Goal: Task Accomplishment & Management: Manage account settings

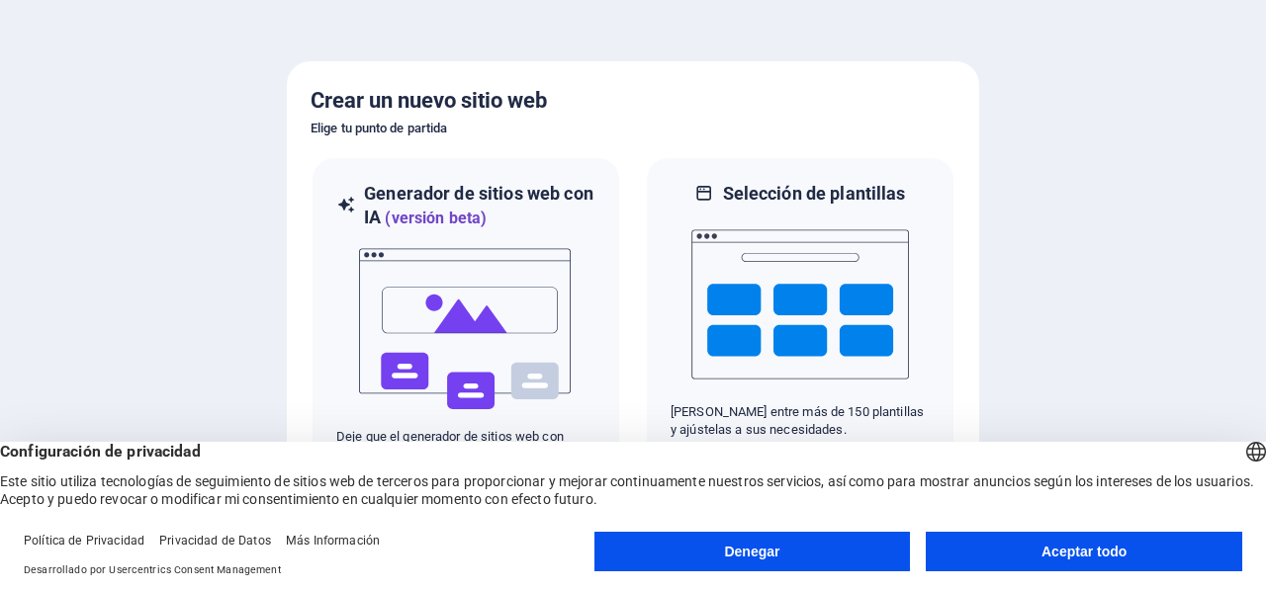
click at [1001, 549] on button "Aceptar todo" at bounding box center [1084, 552] width 316 height 40
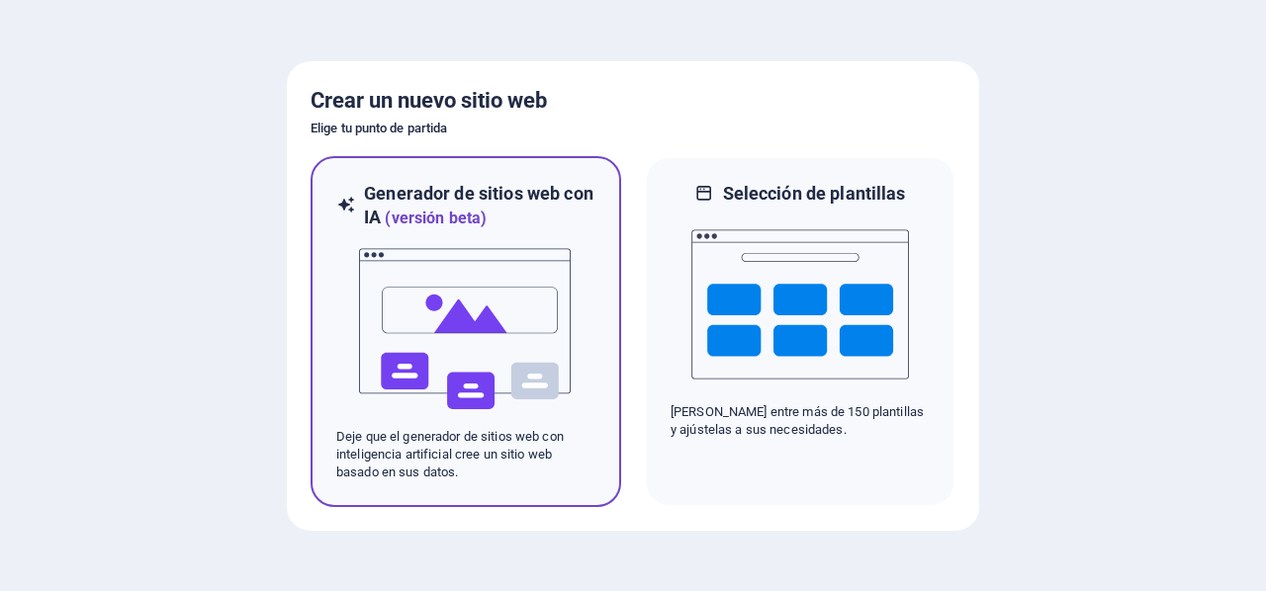
click at [478, 345] on img at bounding box center [466, 329] width 218 height 198
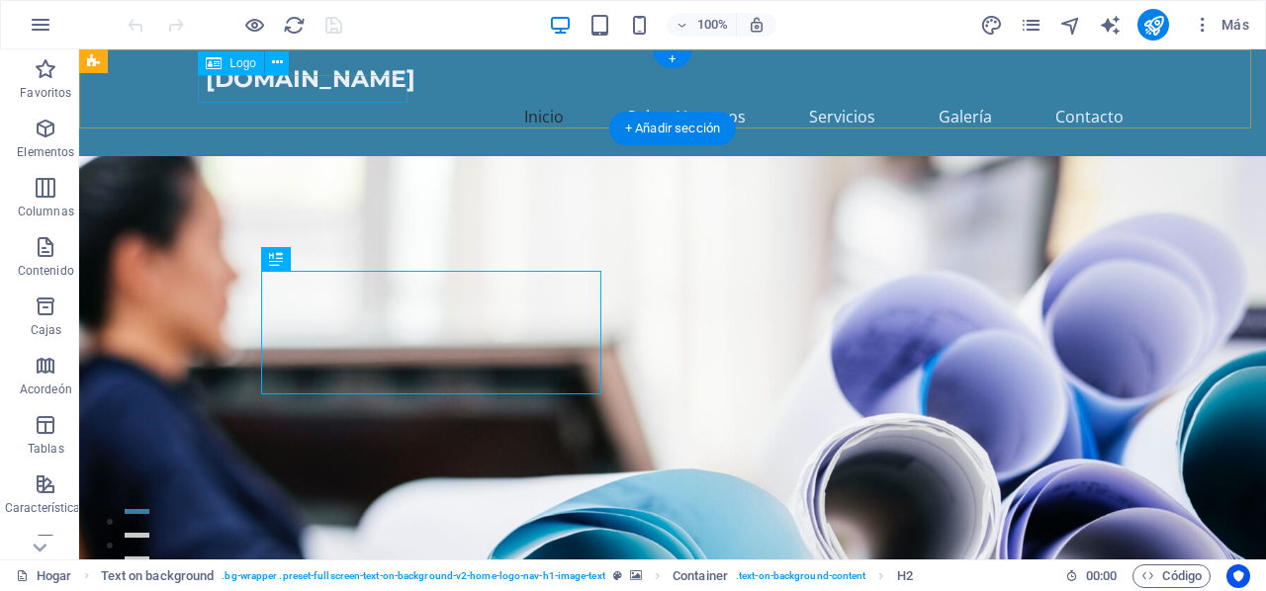
click at [326, 90] on div "[DOMAIN_NAME]" at bounding box center [673, 79] width 934 height 28
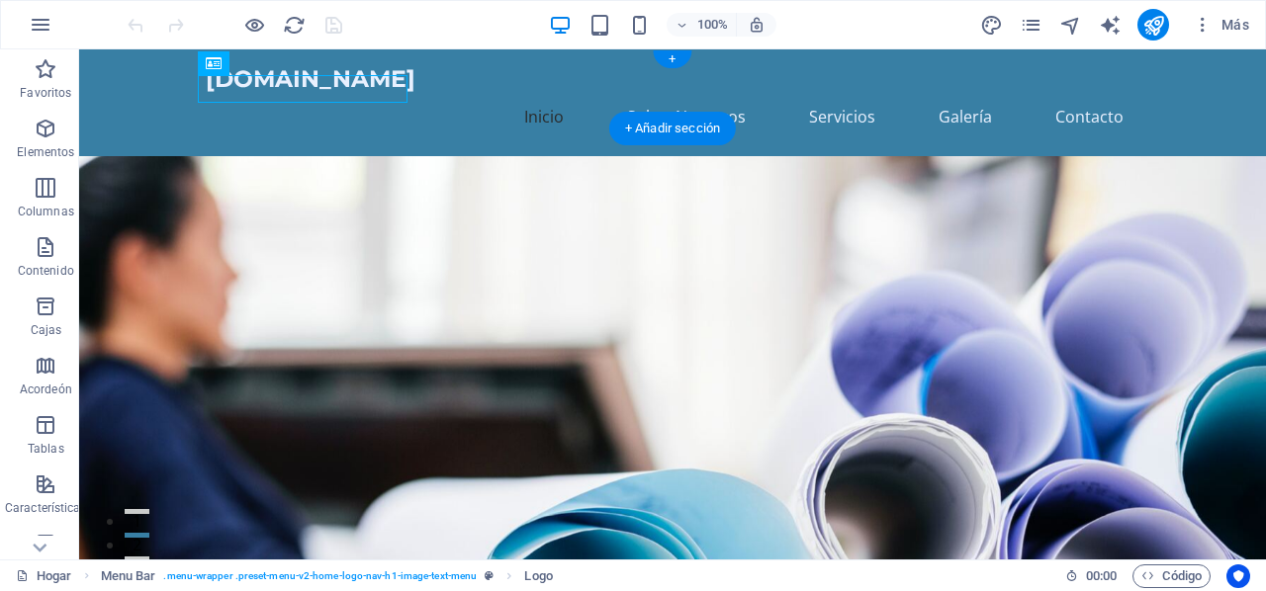
drag, startPoint x: 318, startPoint y: 114, endPoint x: 233, endPoint y: 85, distance: 89.8
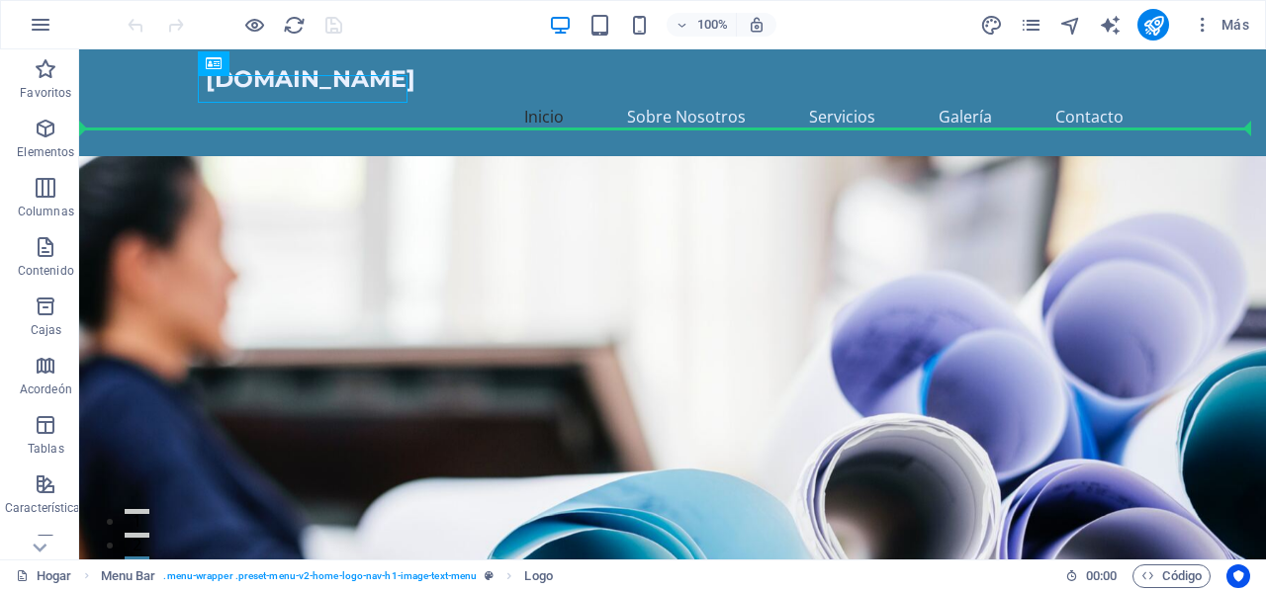
drag, startPoint x: 252, startPoint y: 86, endPoint x: 251, endPoint y: 130, distance: 43.5
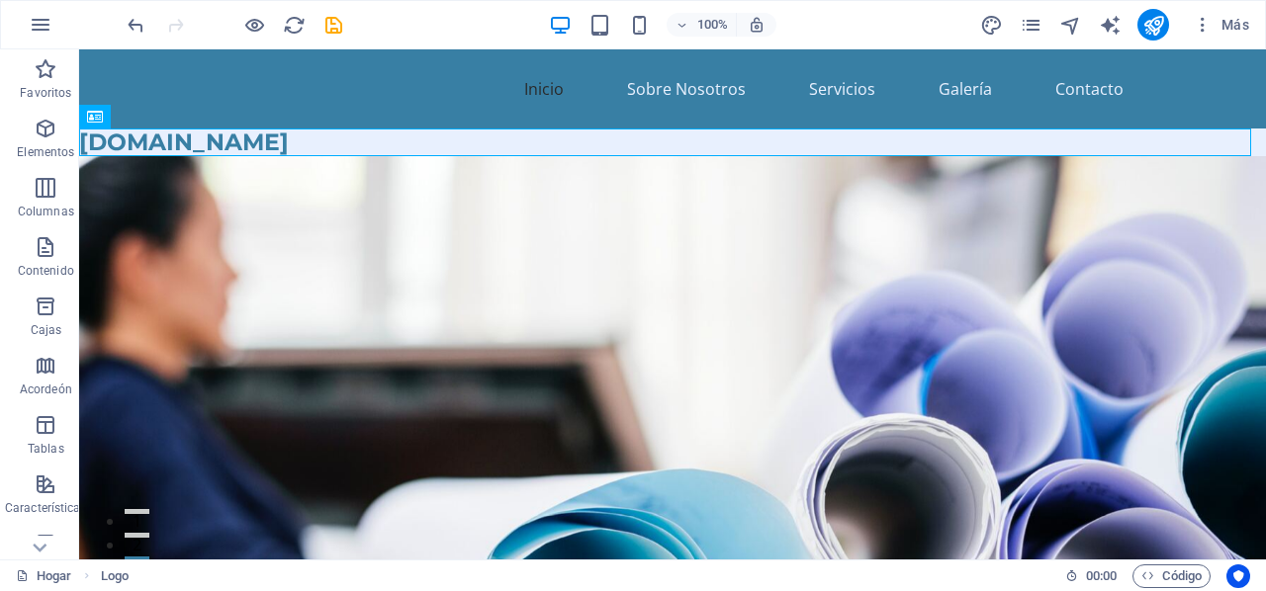
click at [319, 190] on figure at bounding box center [672, 451] width 1187 height 590
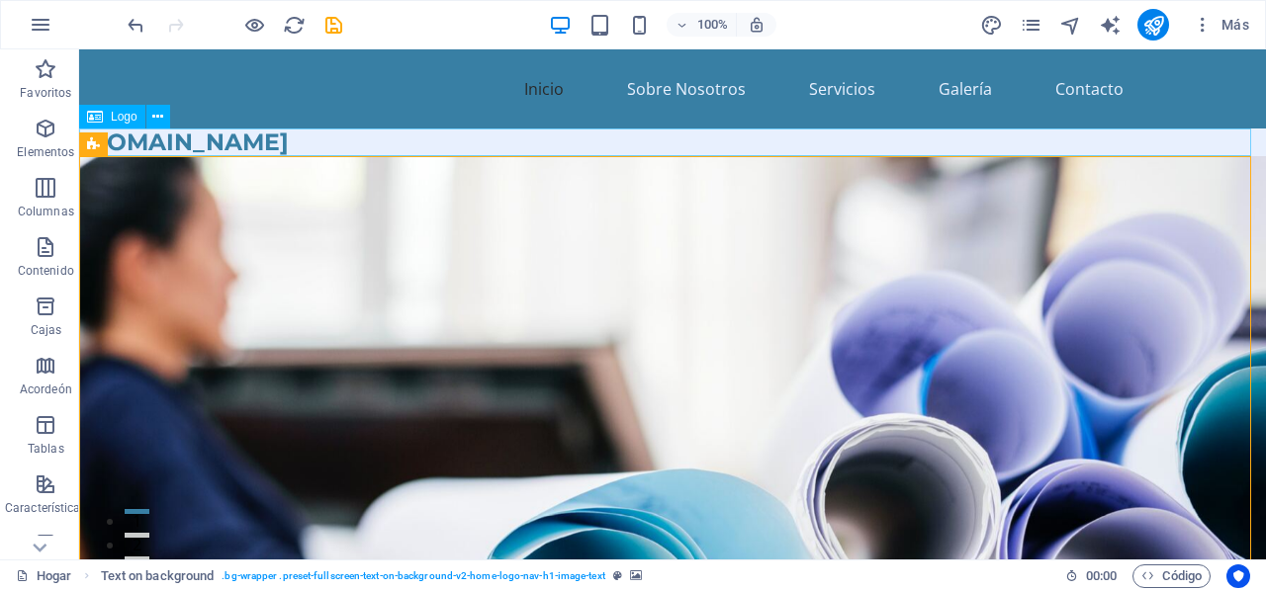
click at [295, 143] on div "[DOMAIN_NAME]" at bounding box center [672, 143] width 1187 height 28
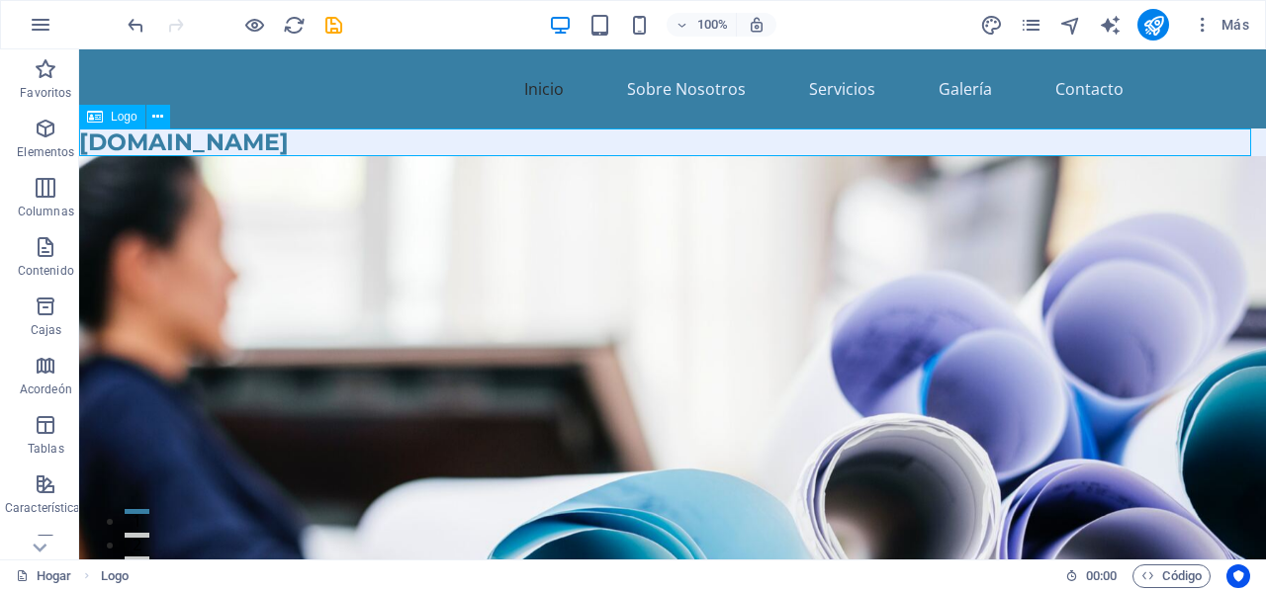
click at [249, 143] on div "[DOMAIN_NAME]" at bounding box center [672, 143] width 1187 height 28
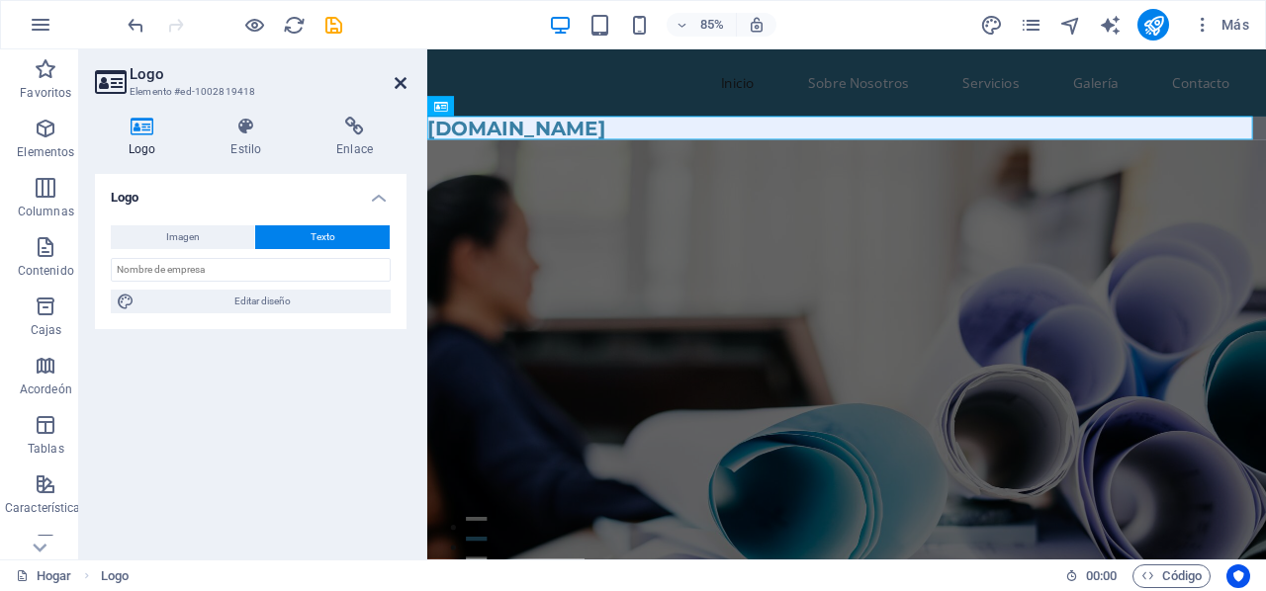
click at [403, 83] on icon at bounding box center [401, 83] width 12 height 16
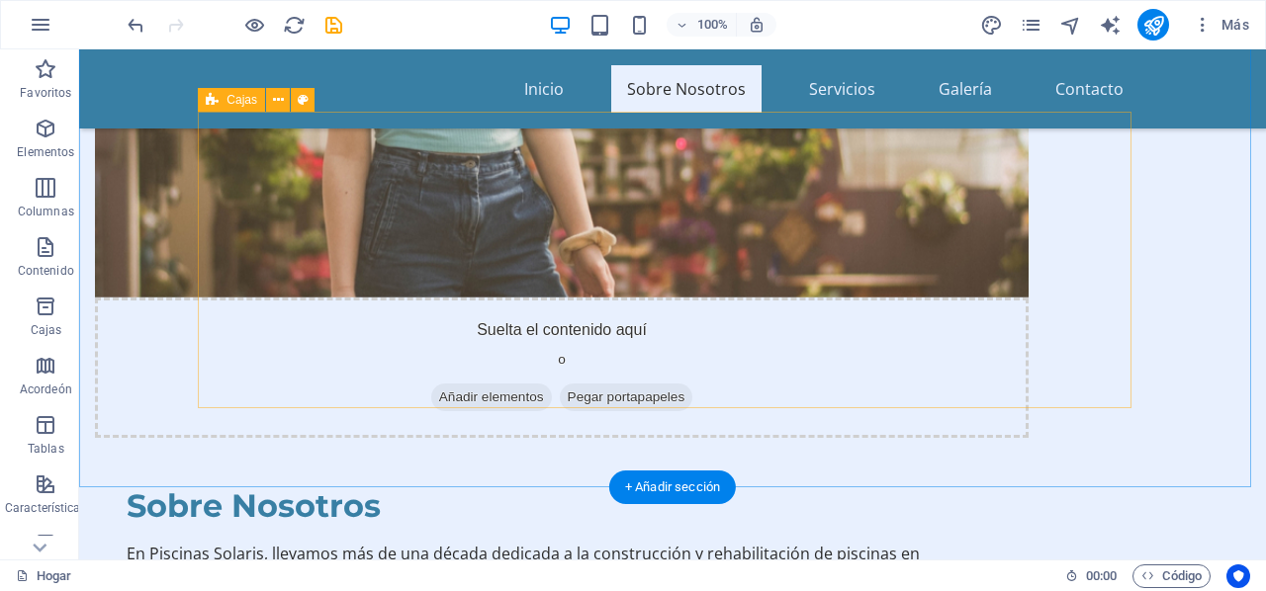
scroll to position [1286, 0]
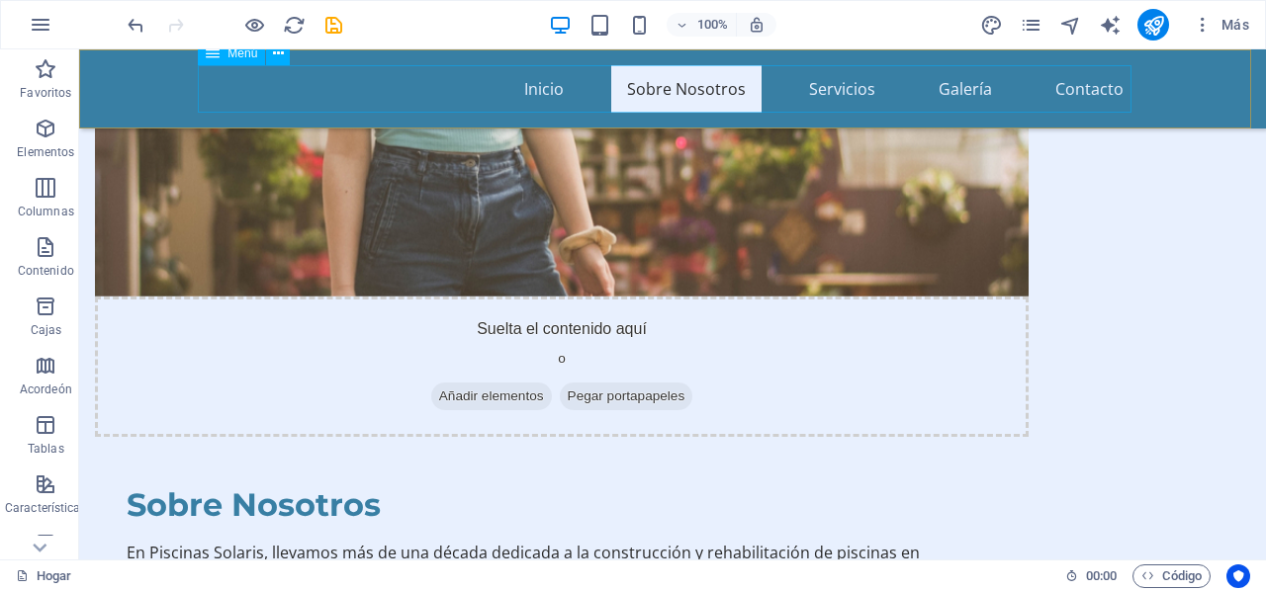
click at [846, 89] on nav "Inicio Sobre Nosotros Servicios Galería Contacto" at bounding box center [673, 88] width 934 height 47
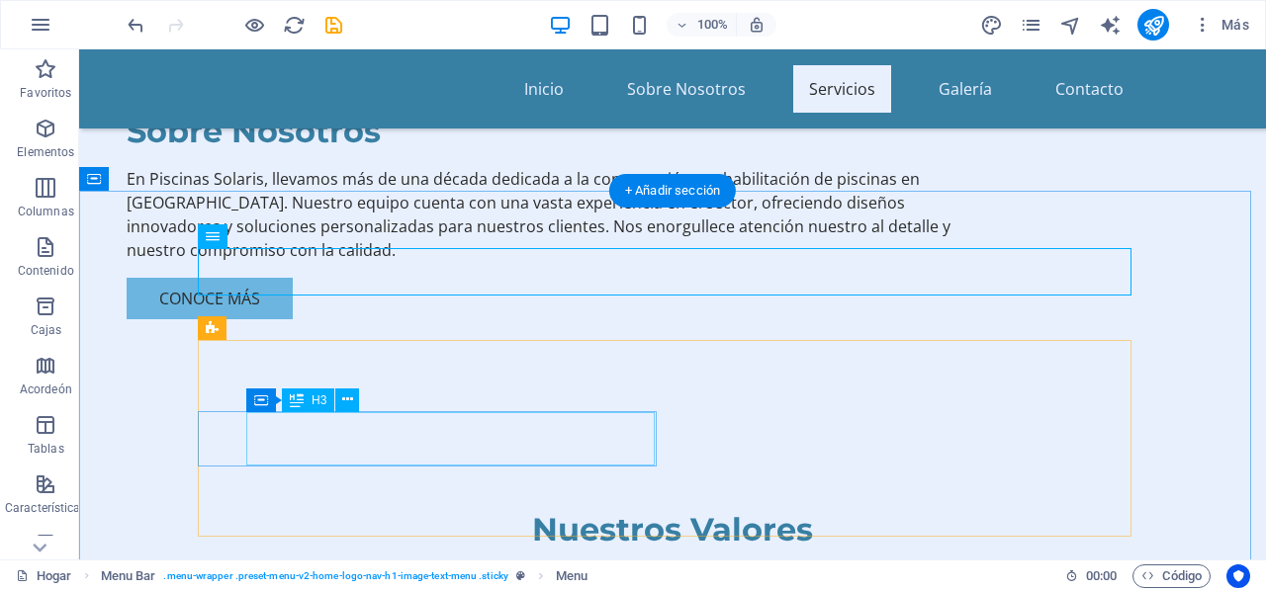
scroll to position [1582, 0]
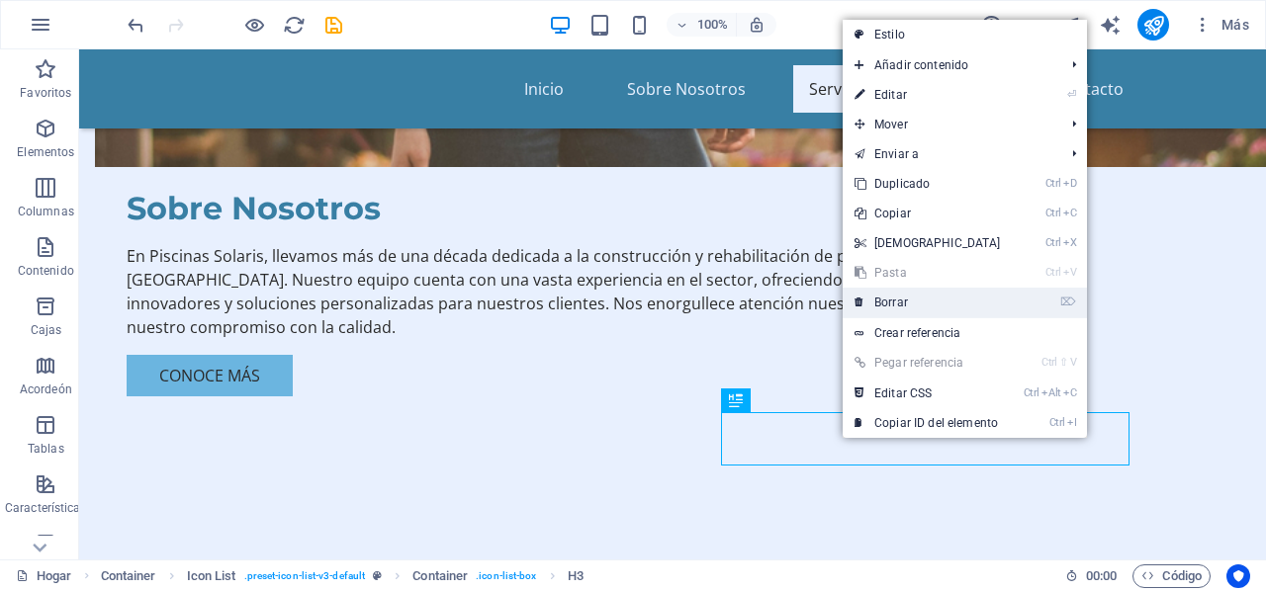
click at [904, 298] on font "Borrar" at bounding box center [891, 303] width 34 height 14
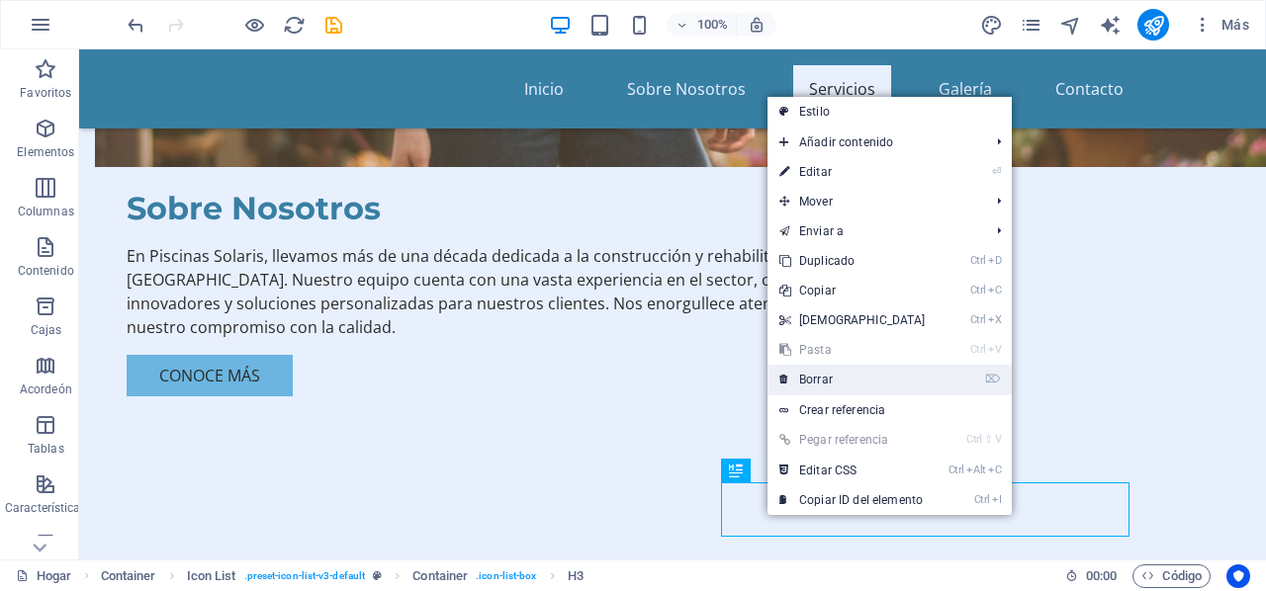
click at [838, 381] on link "⌦ Borrar" at bounding box center [852, 380] width 170 height 30
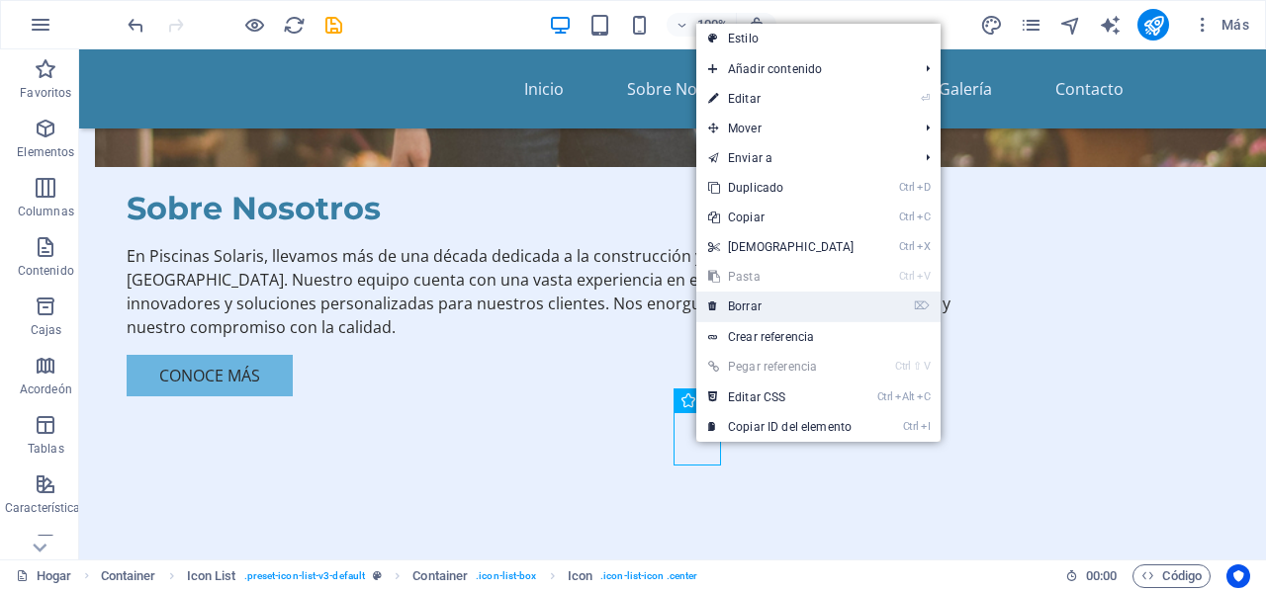
click at [754, 312] on font "Borrar" at bounding box center [745, 307] width 34 height 14
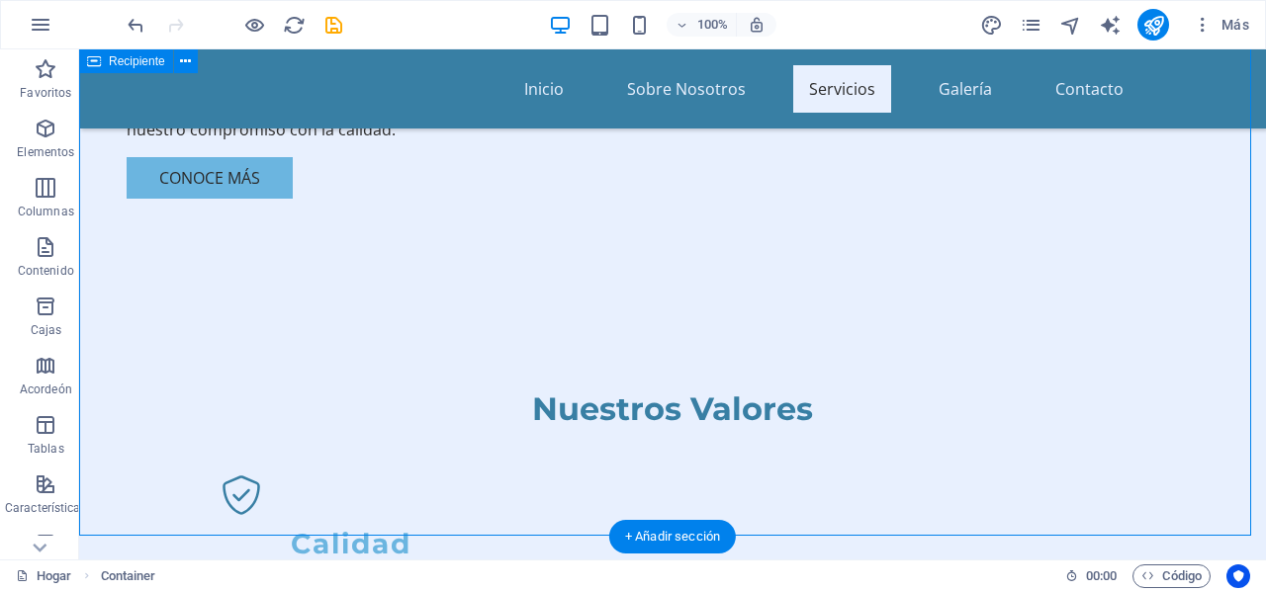
scroll to position [1681, 0]
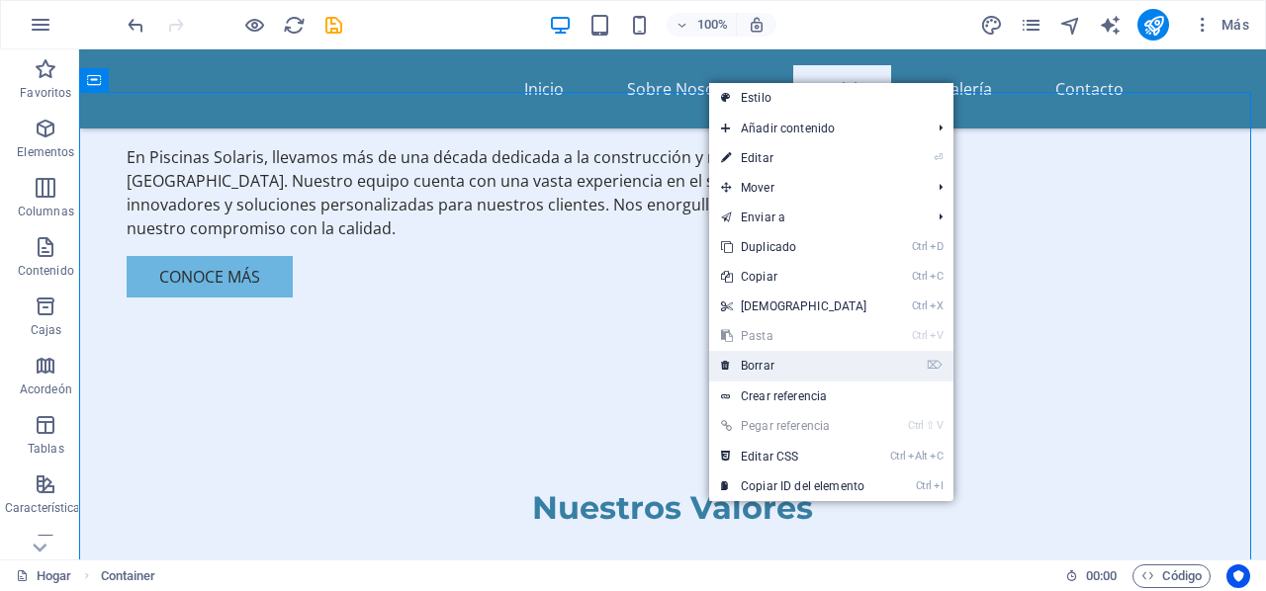
click at [777, 370] on link "⌦ Borrar" at bounding box center [794, 366] width 170 height 30
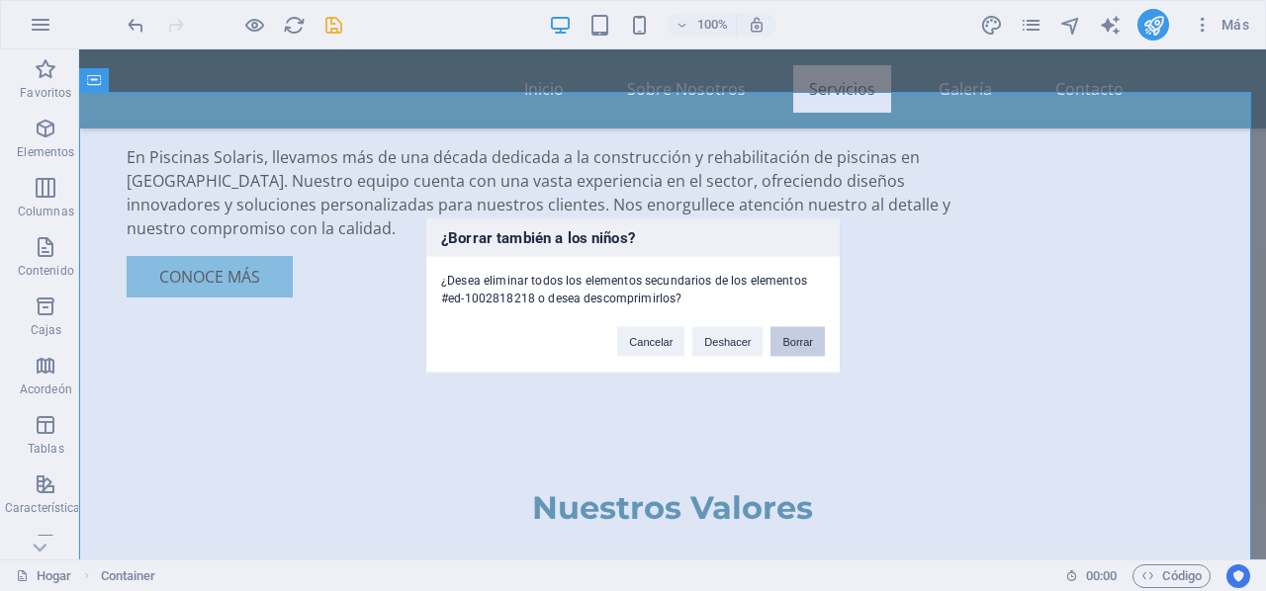
click at [803, 336] on font "Borrar" at bounding box center [797, 342] width 31 height 12
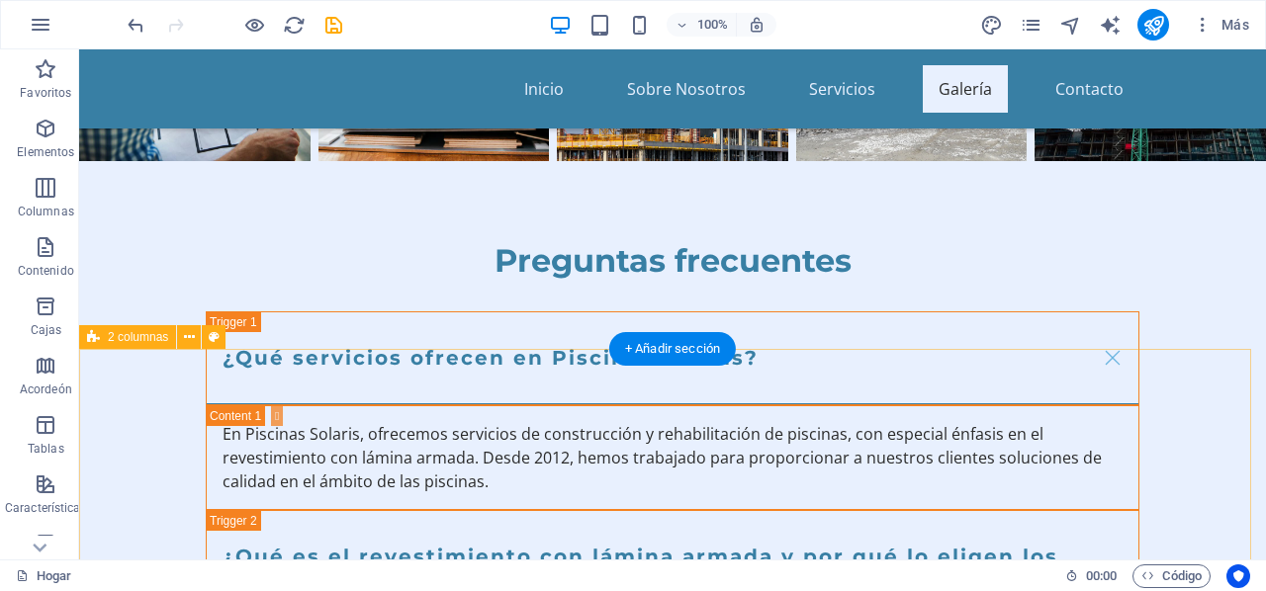
scroll to position [3956, 0]
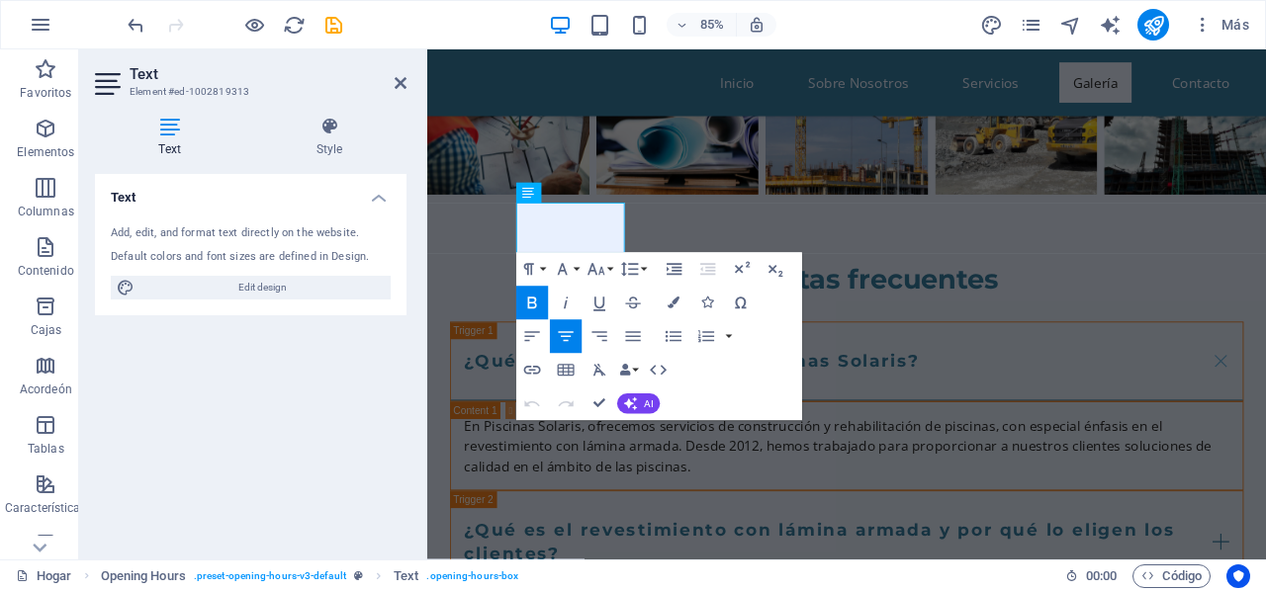
scroll to position [3915, 0]
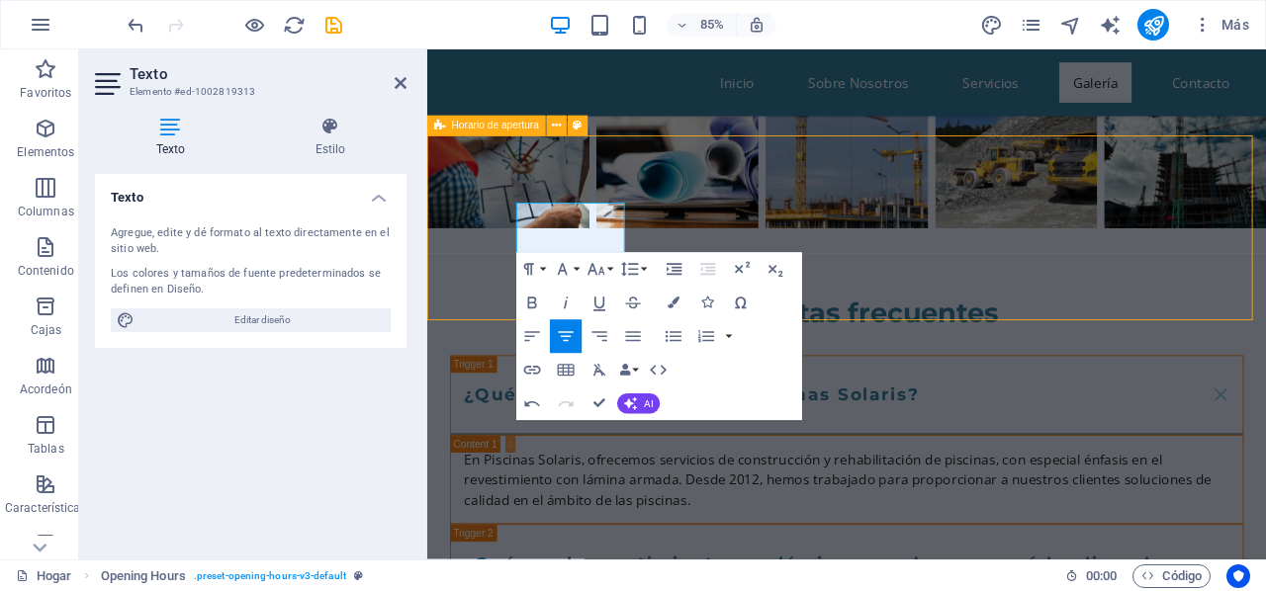
scroll to position [3956, 0]
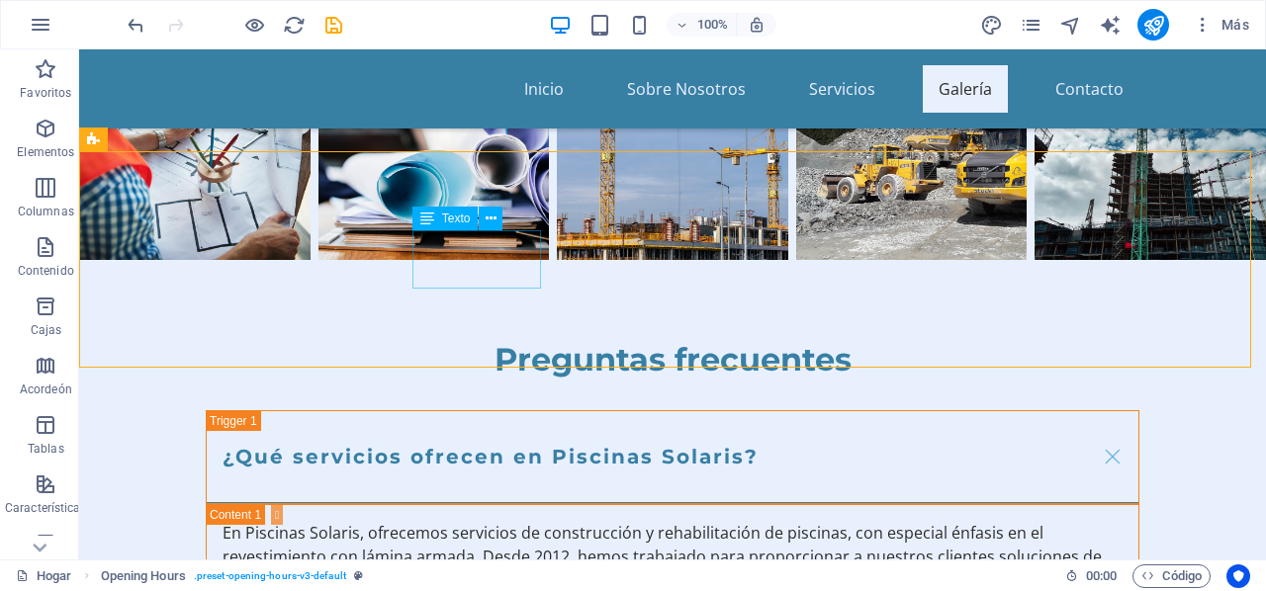
click at [445, 221] on font "Texto" at bounding box center [456, 219] width 29 height 14
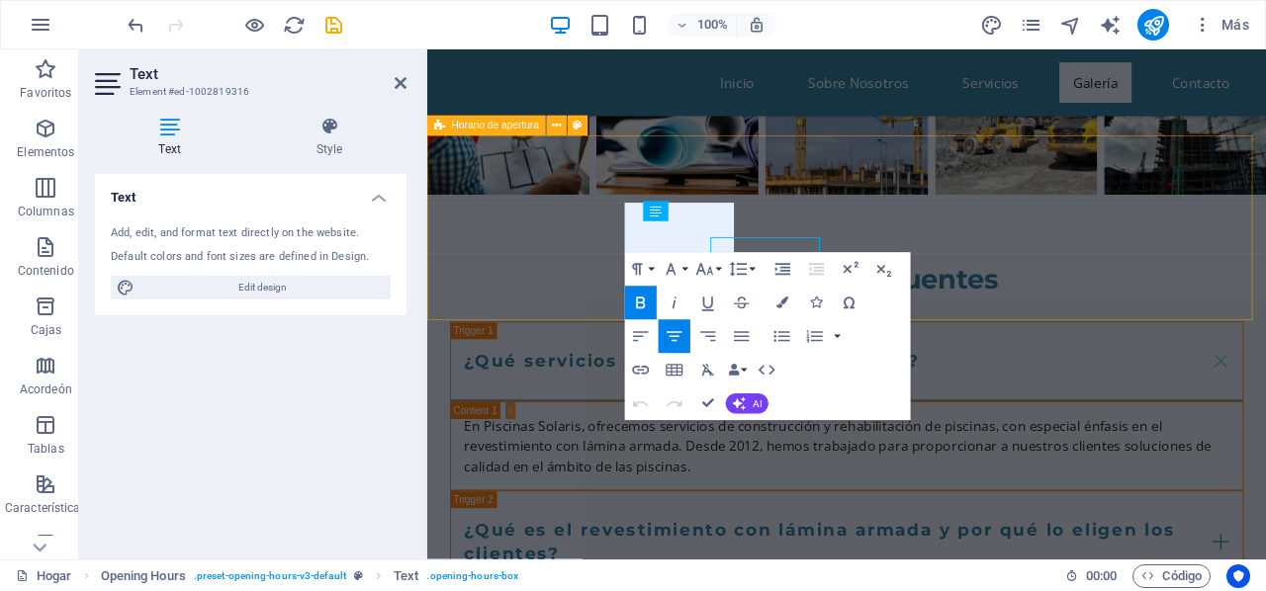
scroll to position [3915, 0]
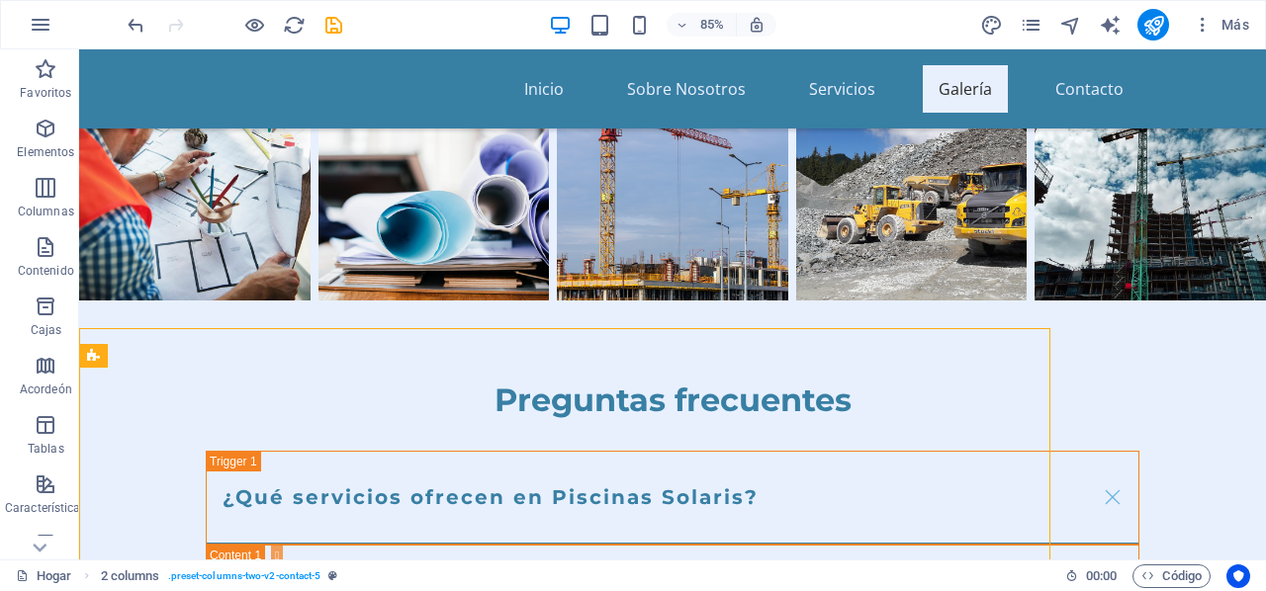
scroll to position [3956, 0]
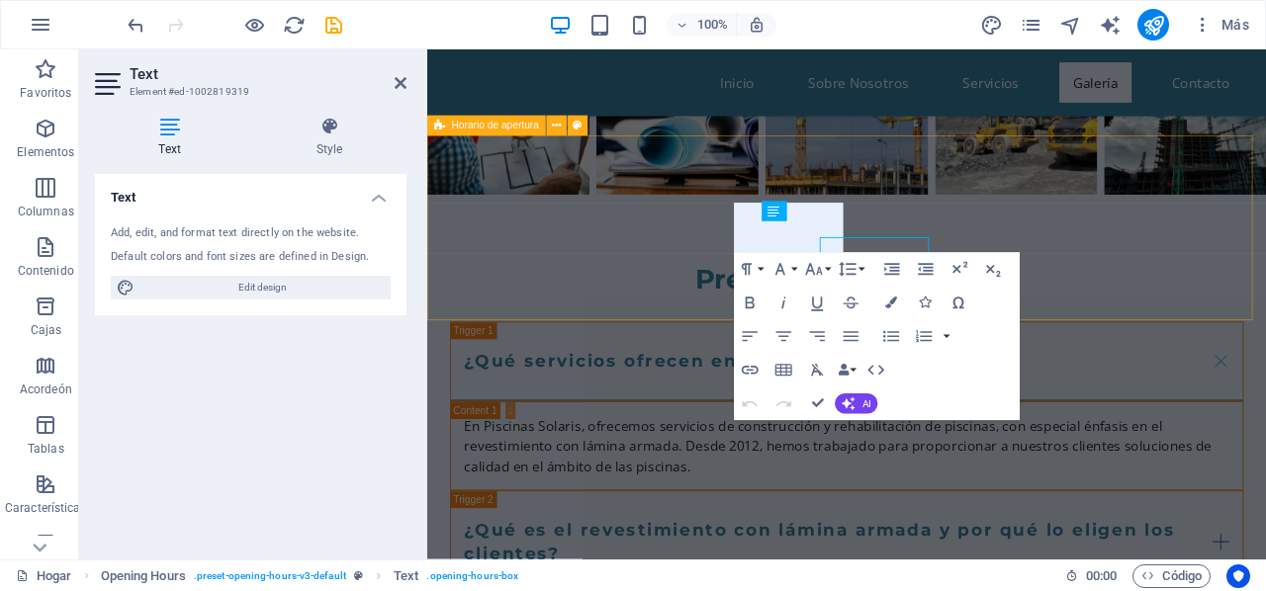
scroll to position [3915, 0]
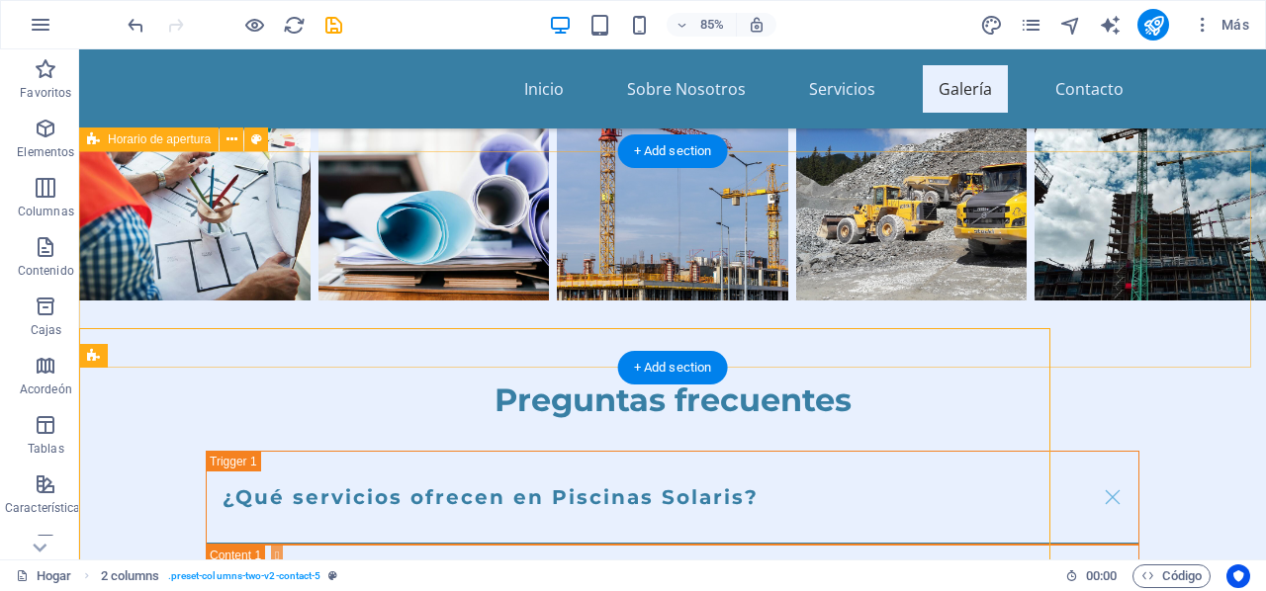
scroll to position [3956, 0]
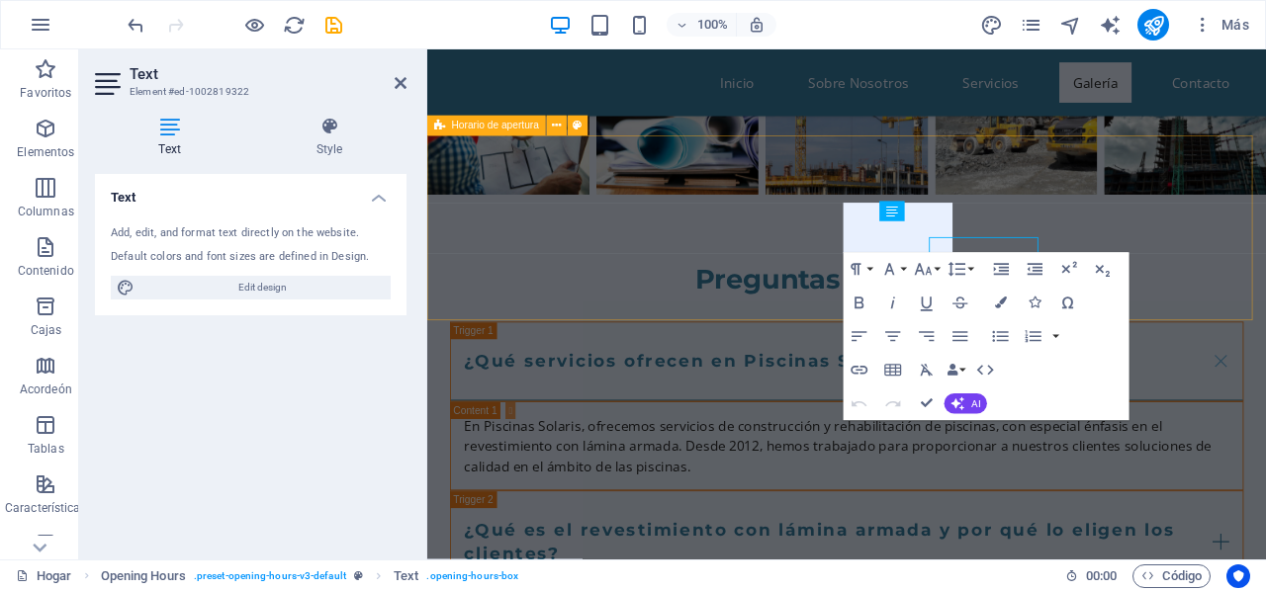
scroll to position [3915, 0]
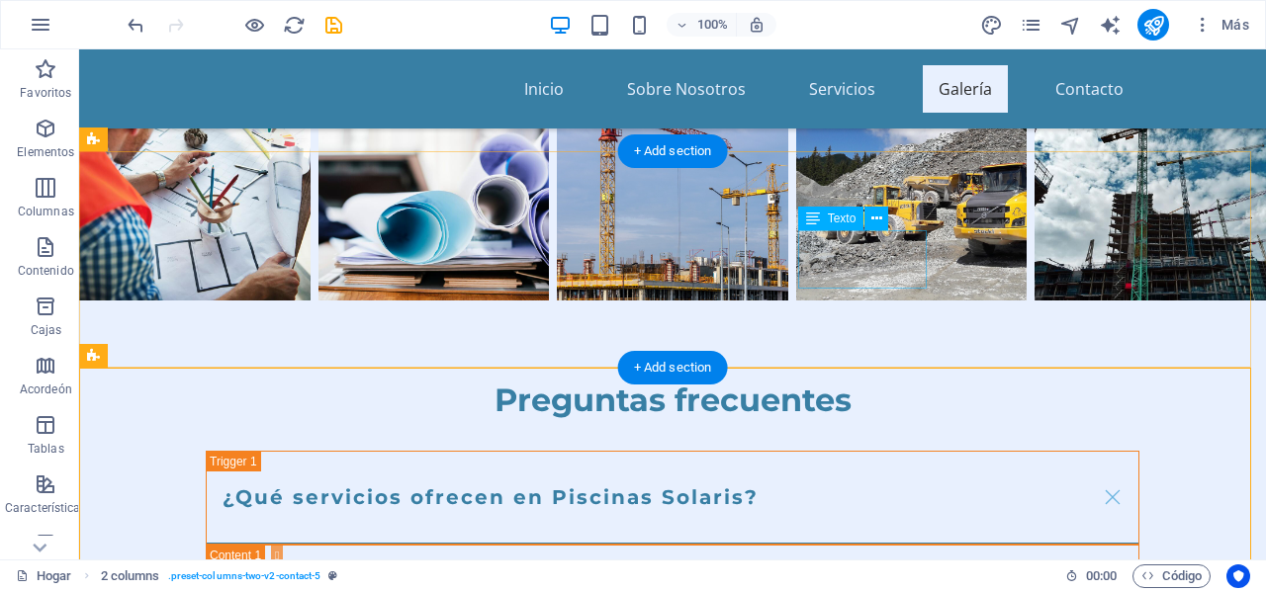
scroll to position [3956, 0]
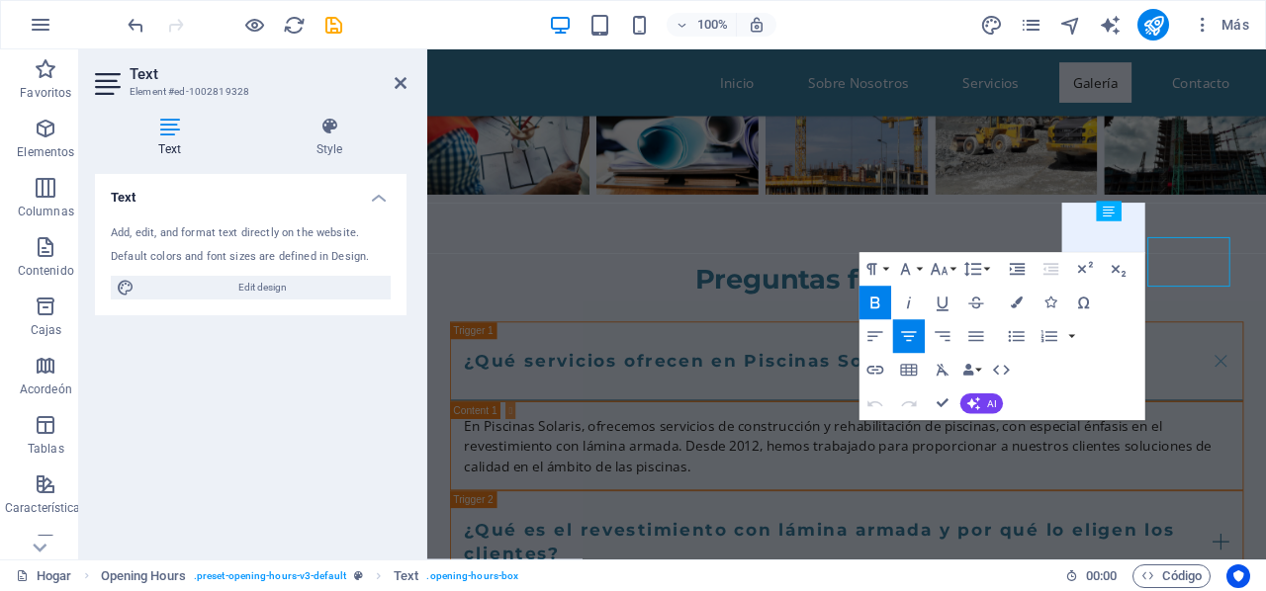
scroll to position [3915, 0]
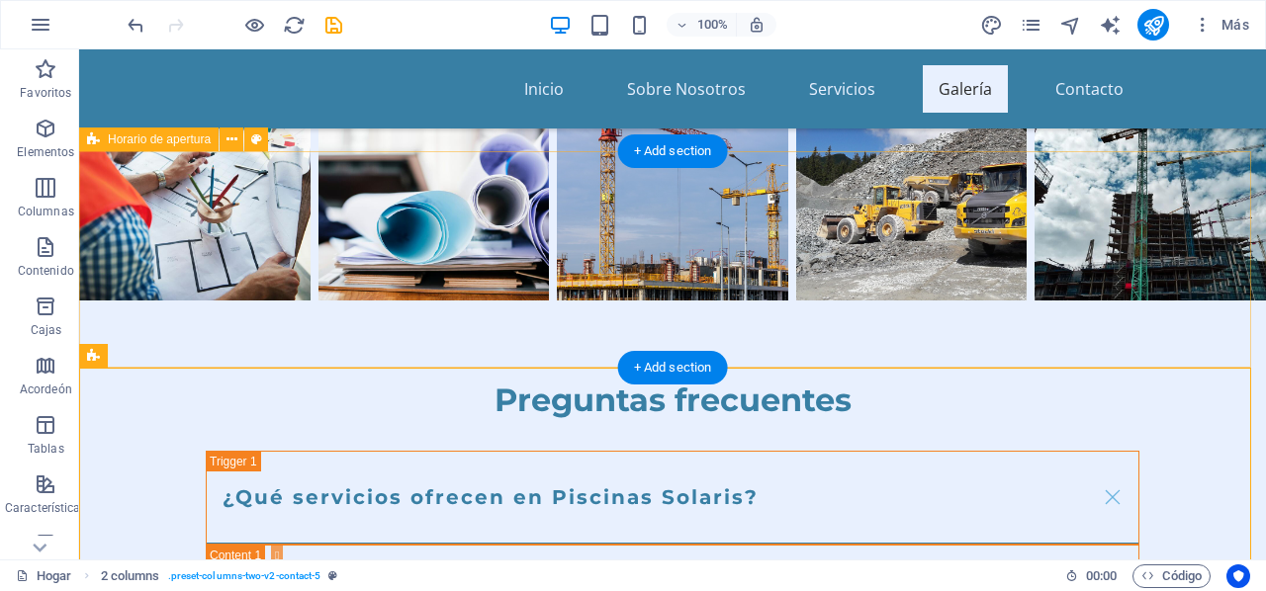
scroll to position [3956, 0]
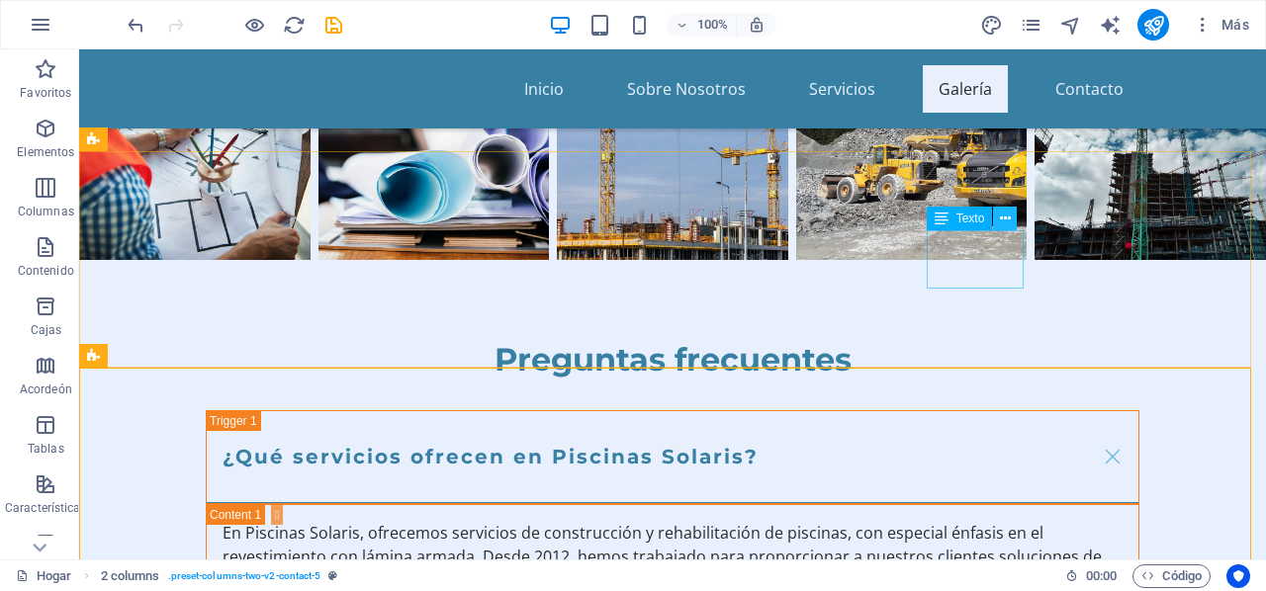
click at [1007, 219] on icon at bounding box center [1005, 219] width 11 height 21
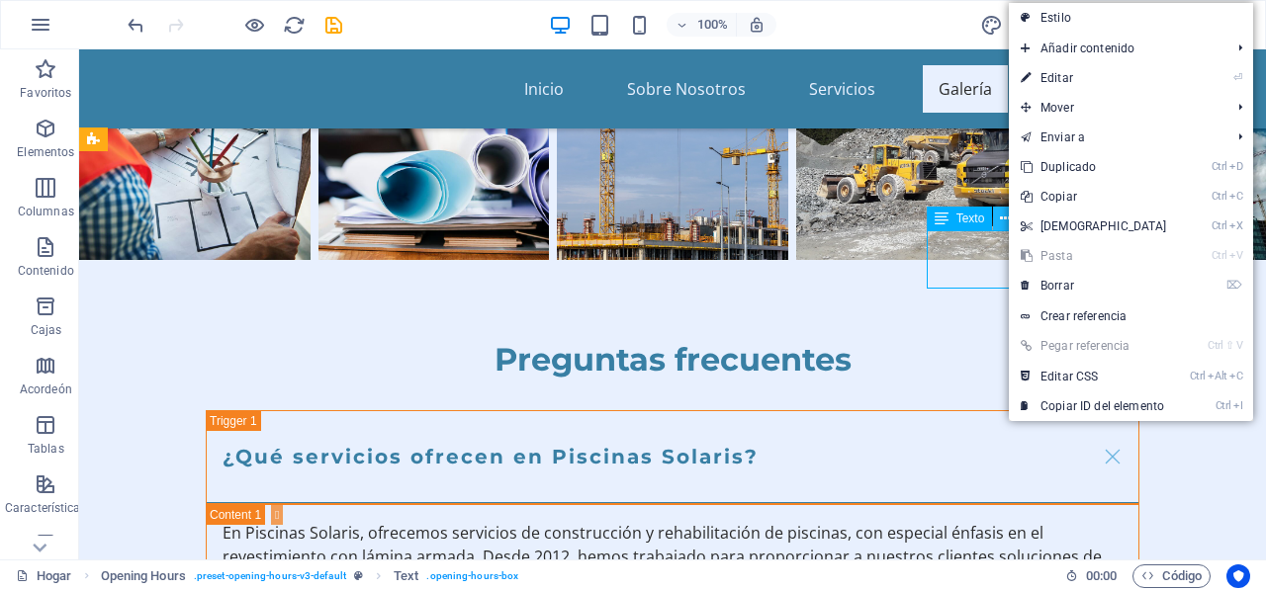
click at [1007, 219] on icon at bounding box center [1005, 219] width 11 height 21
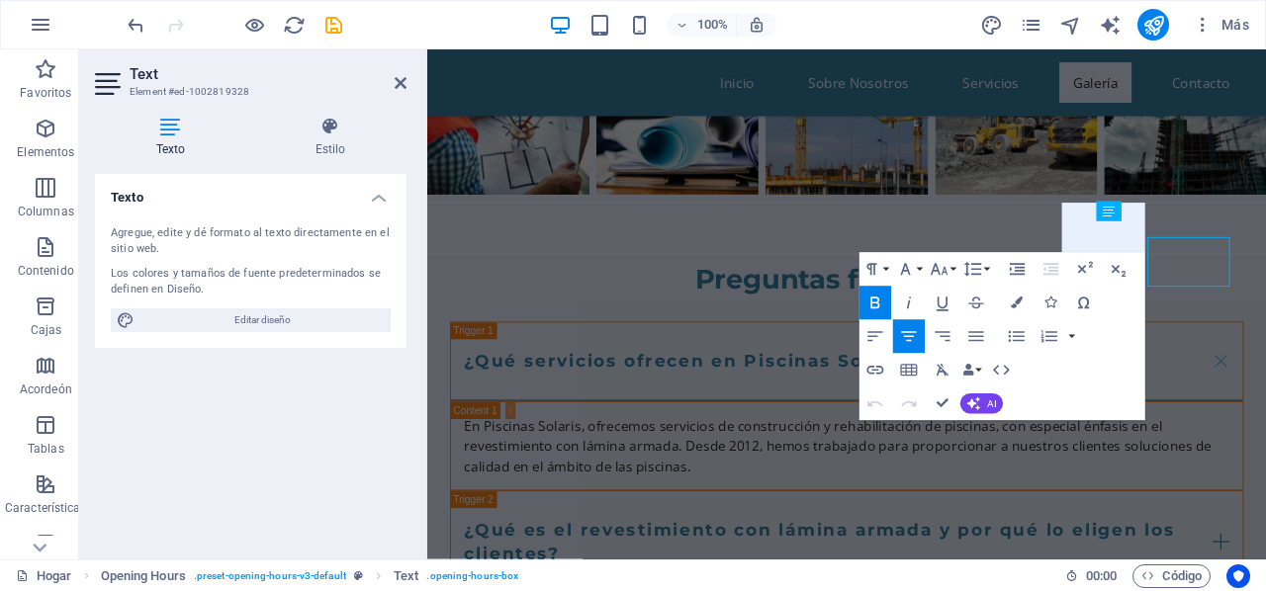
scroll to position [3915, 0]
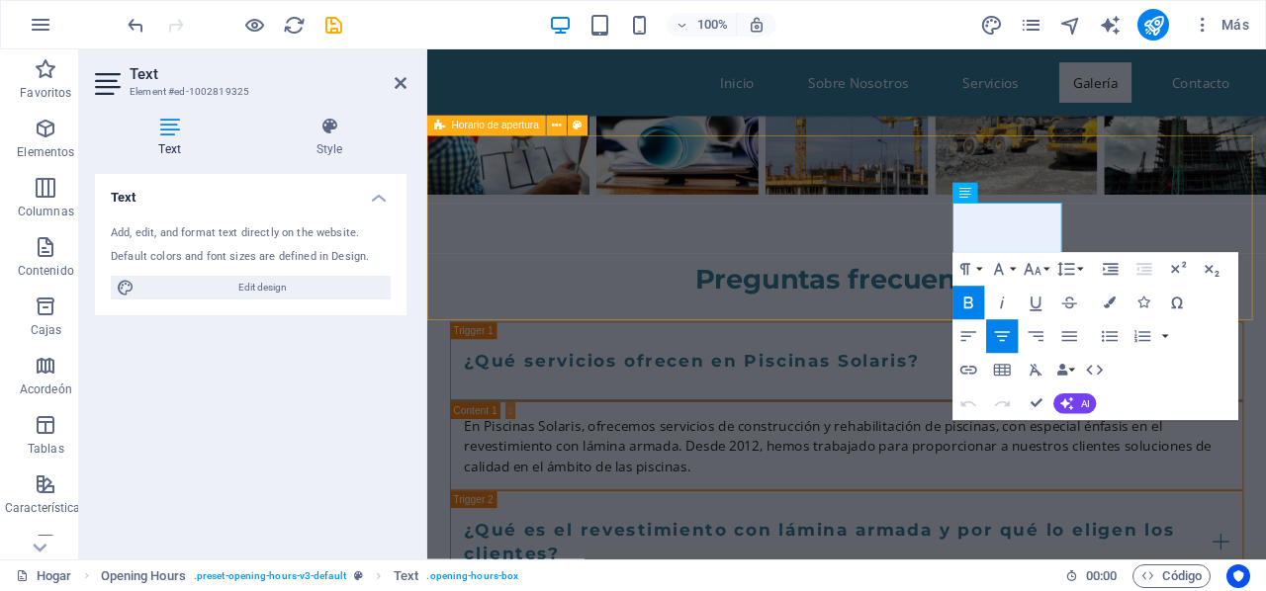
scroll to position [3915, 0]
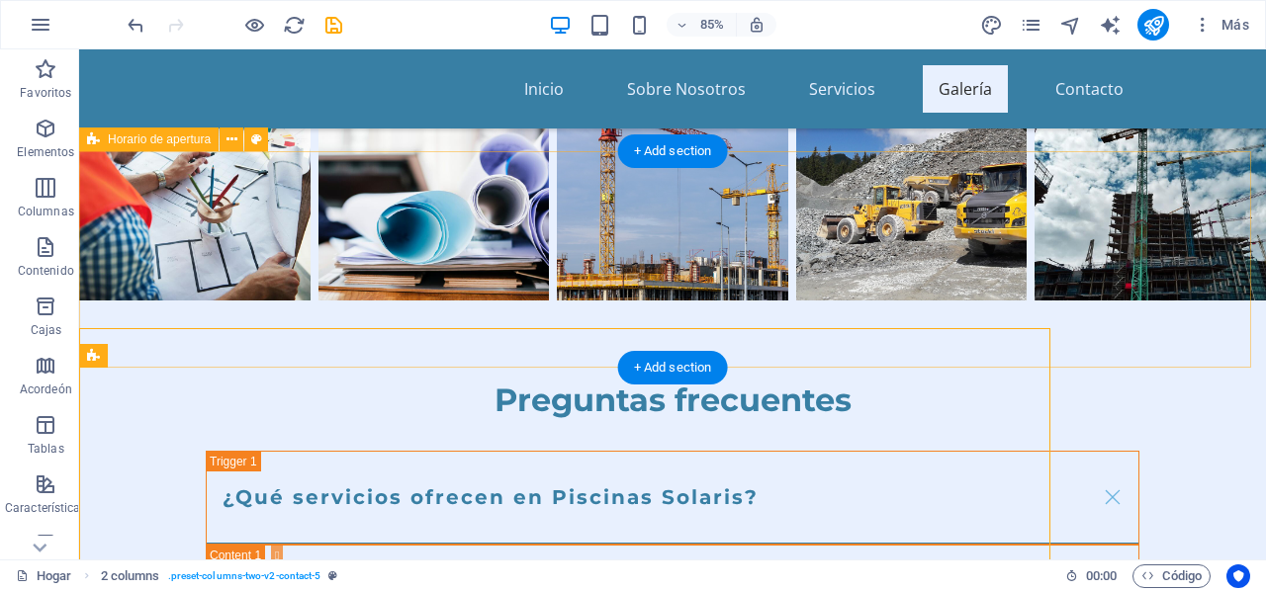
scroll to position [3956, 0]
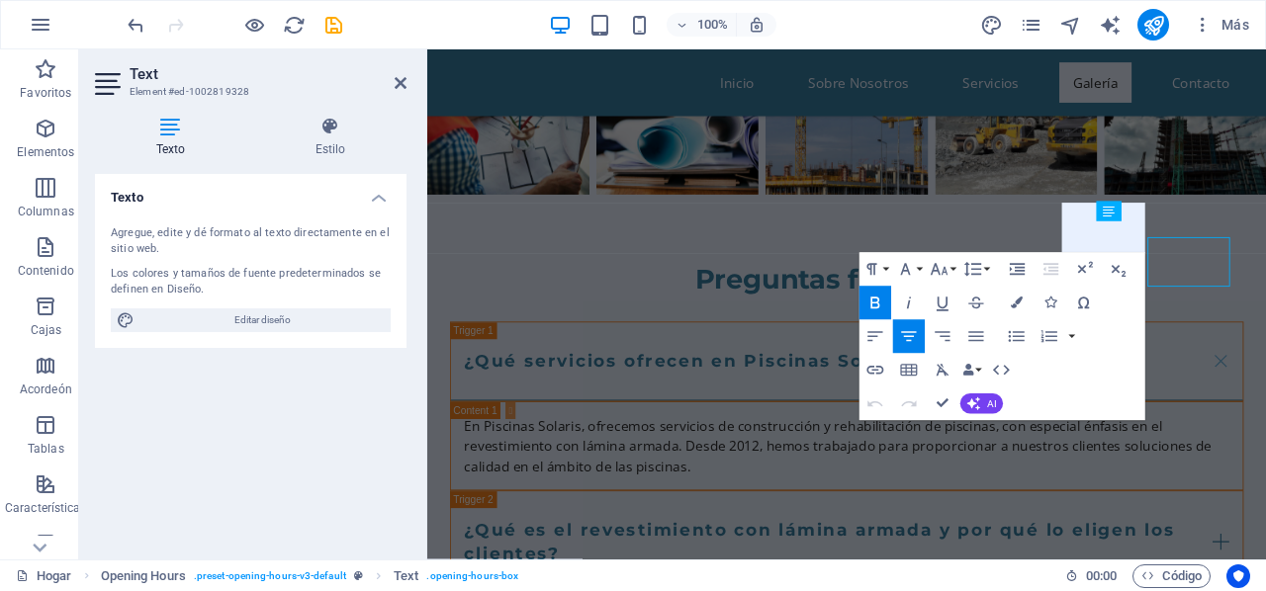
scroll to position [3915, 0]
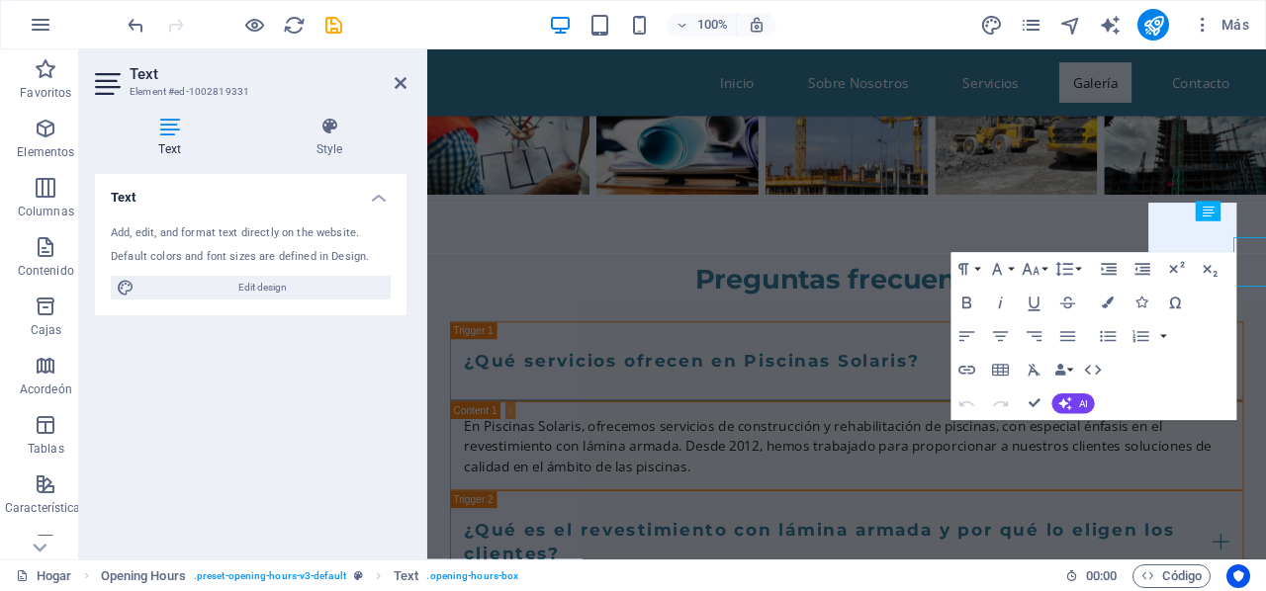
scroll to position [3915, 0]
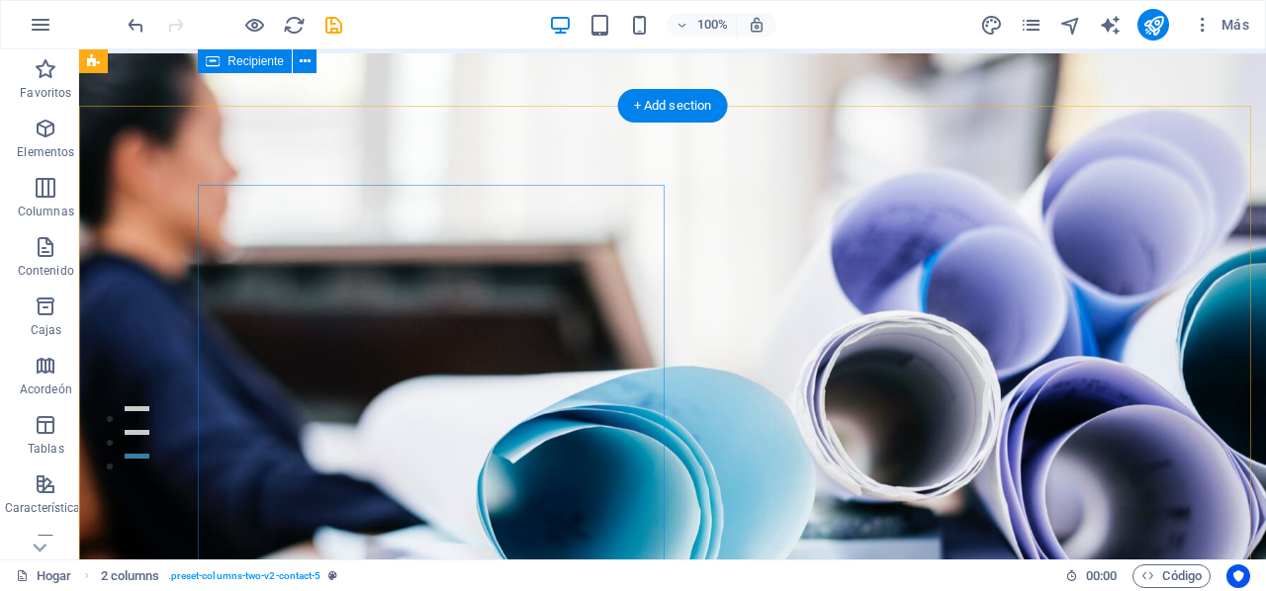
scroll to position [0, 0]
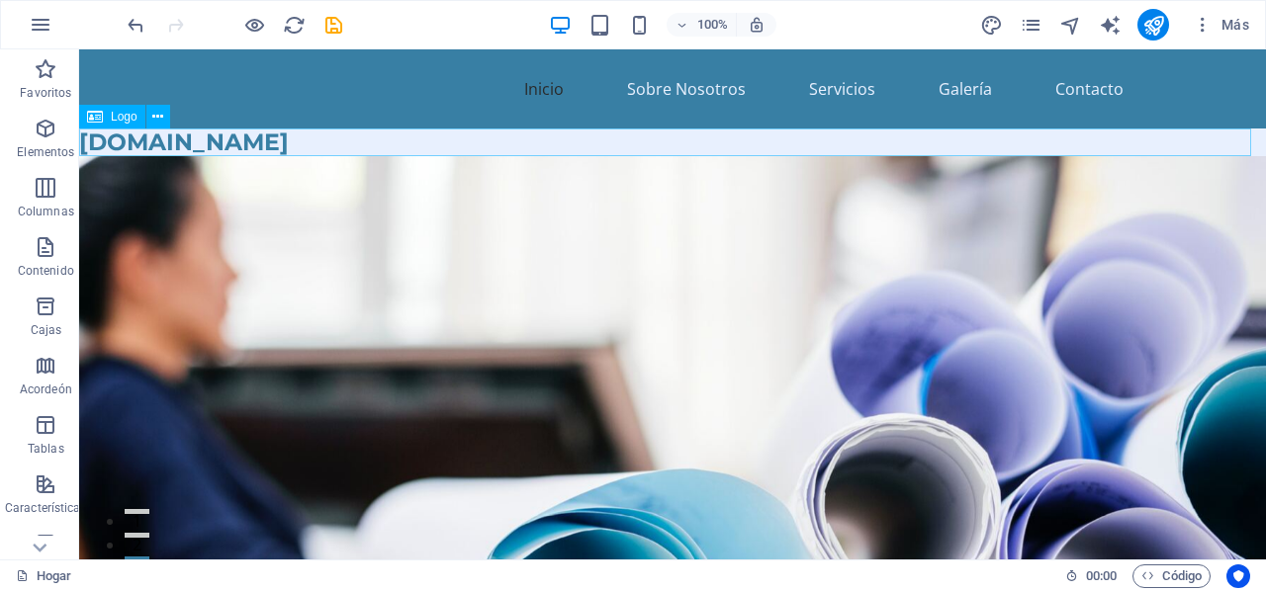
click at [105, 141] on div "[DOMAIN_NAME]" at bounding box center [672, 143] width 1187 height 28
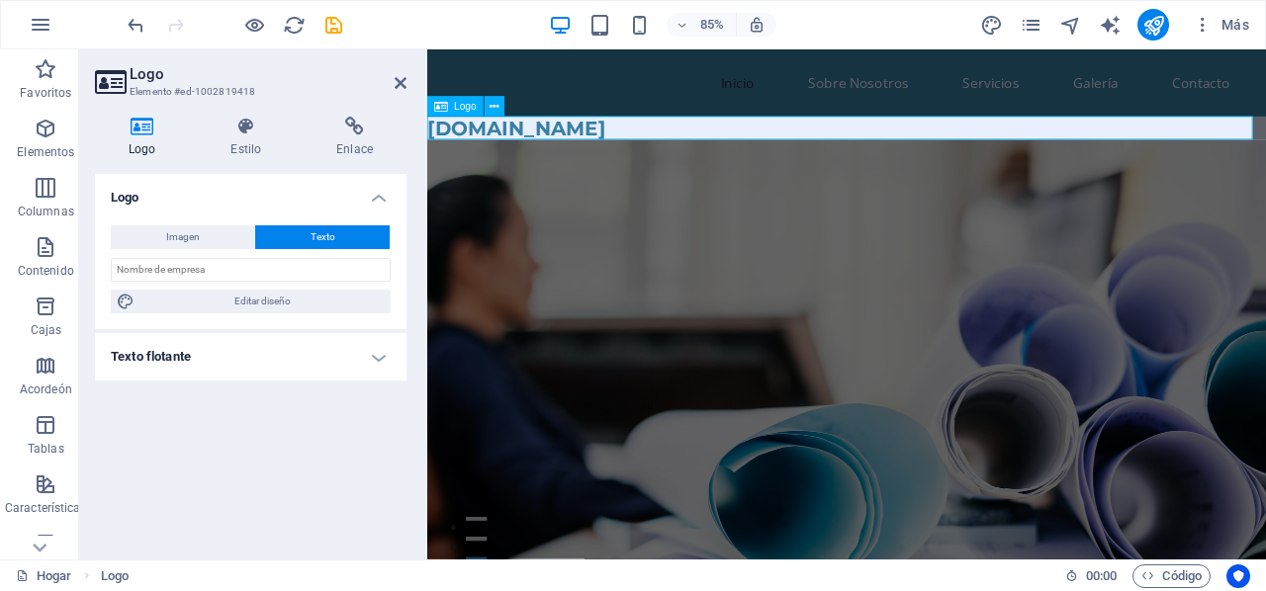
click at [427, 129] on iframe at bounding box center [846, 304] width 839 height 510
click at [430, 142] on div "[DOMAIN_NAME]" at bounding box center [920, 143] width 987 height 28
click at [657, 141] on div "[DOMAIN_NAME]" at bounding box center [920, 143] width 987 height 28
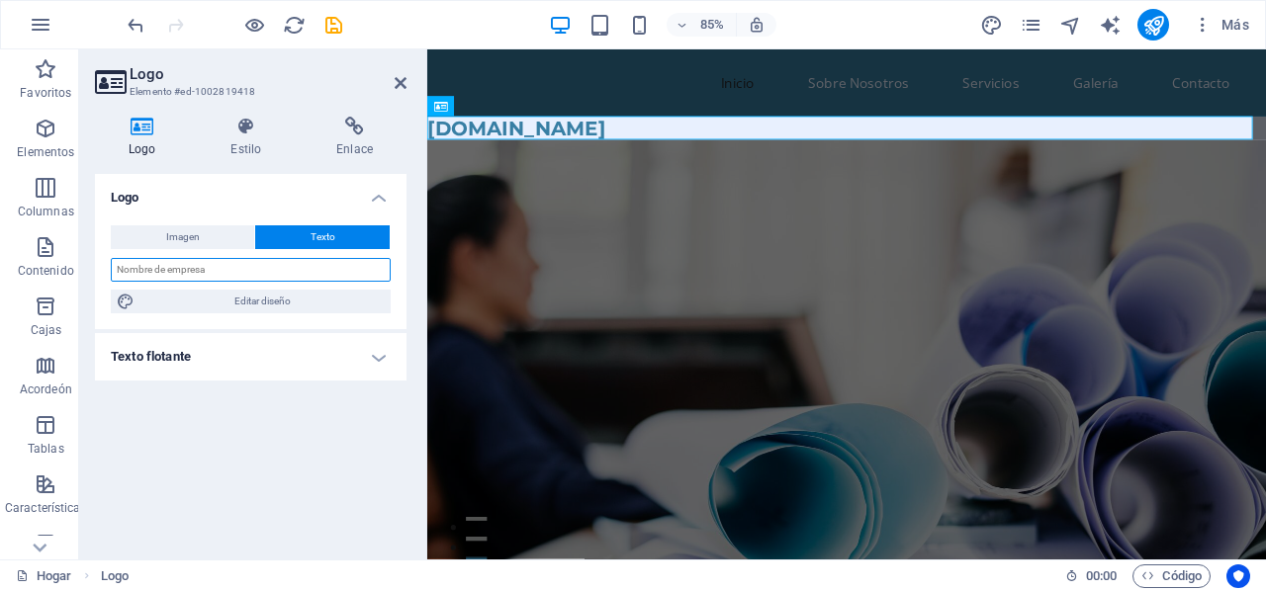
click at [211, 267] on input "text" at bounding box center [251, 270] width 280 height 24
click at [125, 270] on input "Piscinas Solaris" at bounding box center [251, 270] width 280 height 24
click at [114, 267] on input "Piscinas Solaris" at bounding box center [251, 270] width 280 height 24
type input "Piscinas Solaris"
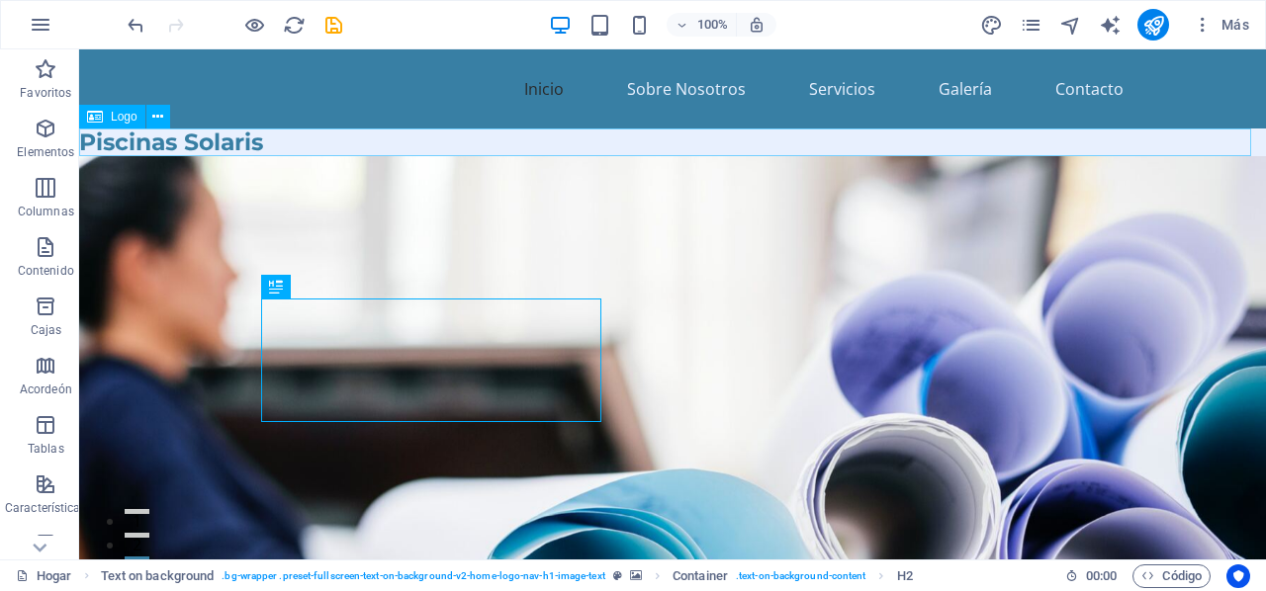
click at [107, 137] on div "Piscinas Solaris" at bounding box center [672, 143] width 1187 height 28
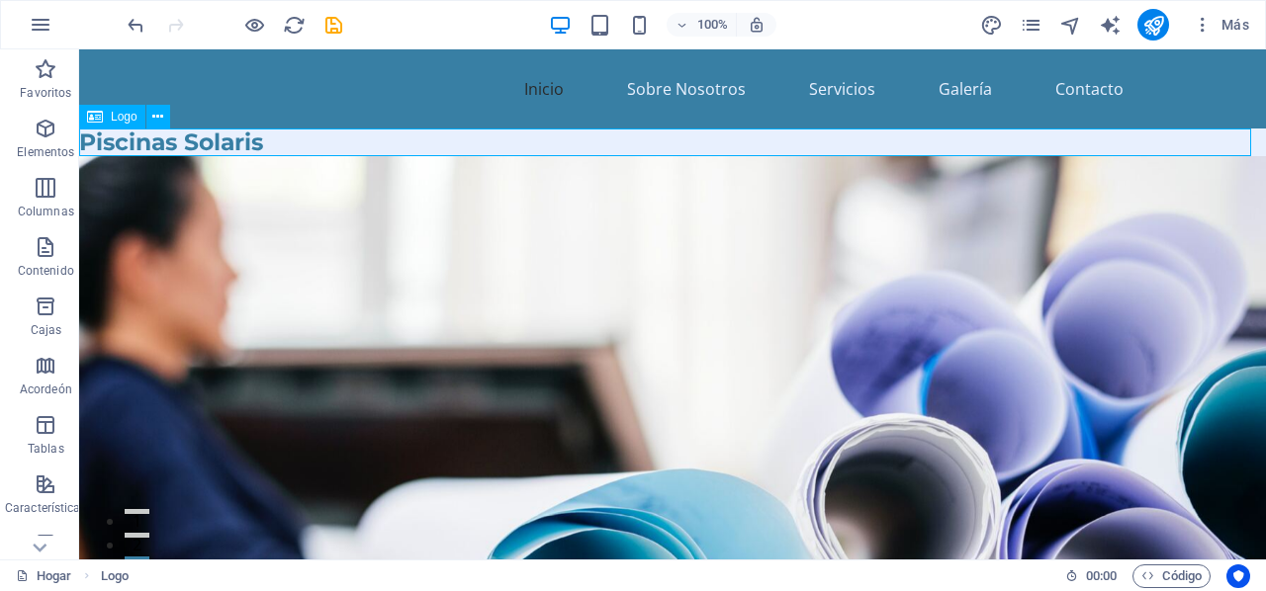
click at [148, 139] on div "Piscinas Solaris" at bounding box center [672, 143] width 1187 height 28
drag, startPoint x: 126, startPoint y: 117, endPoint x: 182, endPoint y: 117, distance: 56.4
click at [182, 117] on div "Logo" at bounding box center [131, 117] width 104 height 25
click at [176, 144] on div "Piscinas Solaris" at bounding box center [672, 143] width 1187 height 28
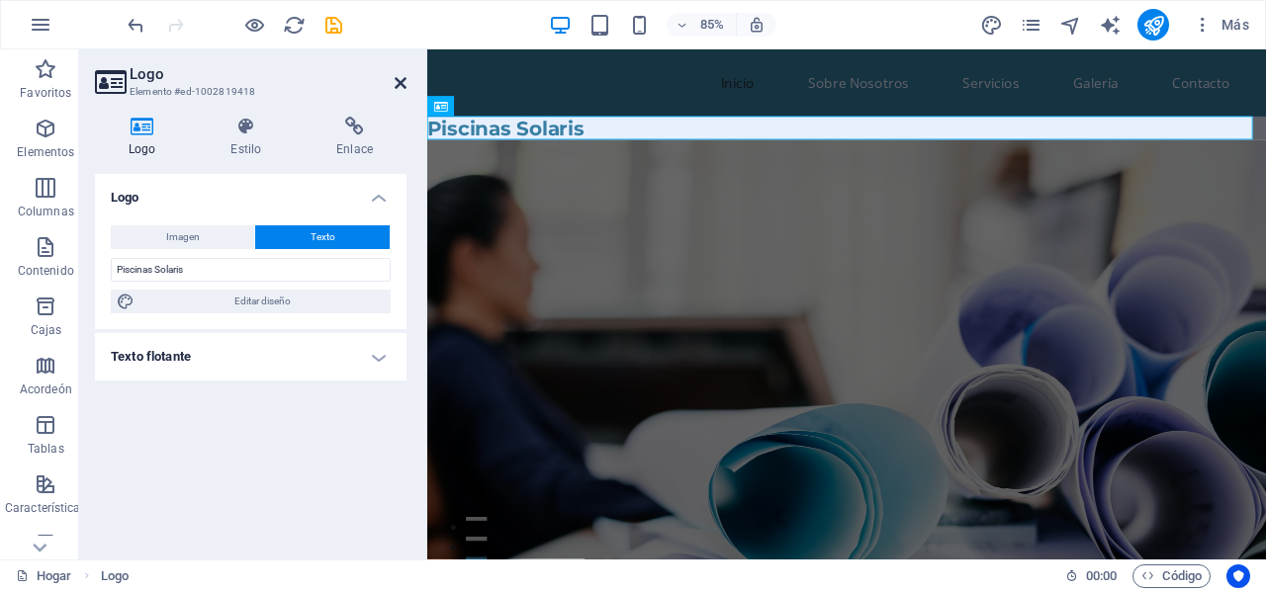
click at [400, 84] on icon at bounding box center [401, 83] width 12 height 16
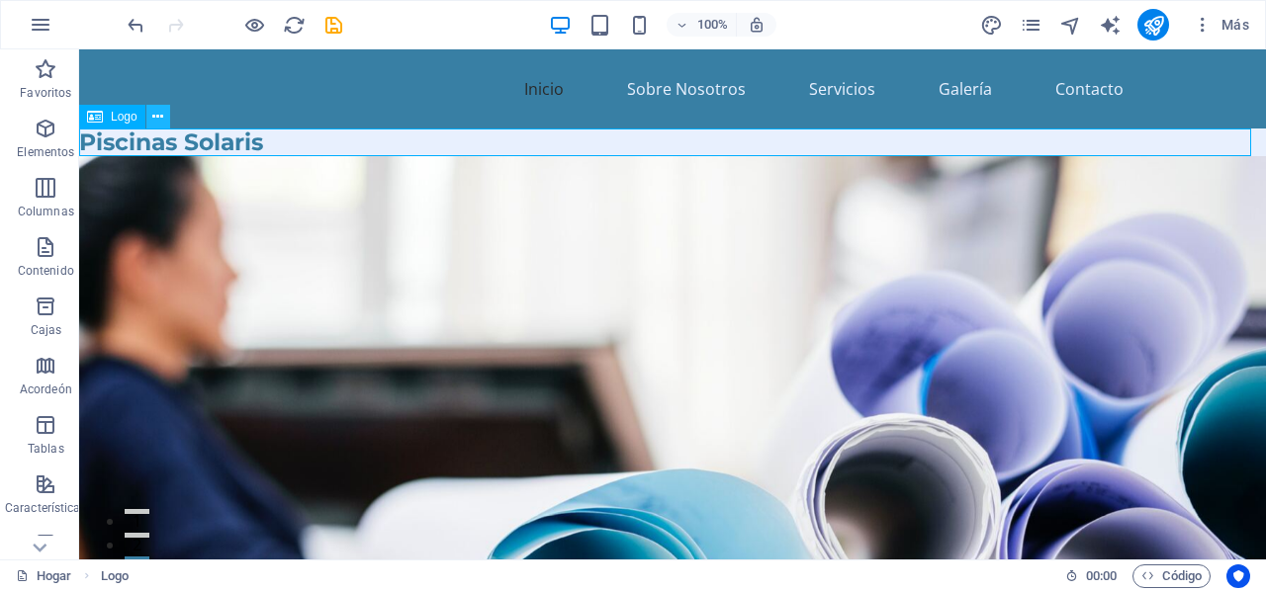
click at [161, 123] on icon at bounding box center [157, 117] width 11 height 21
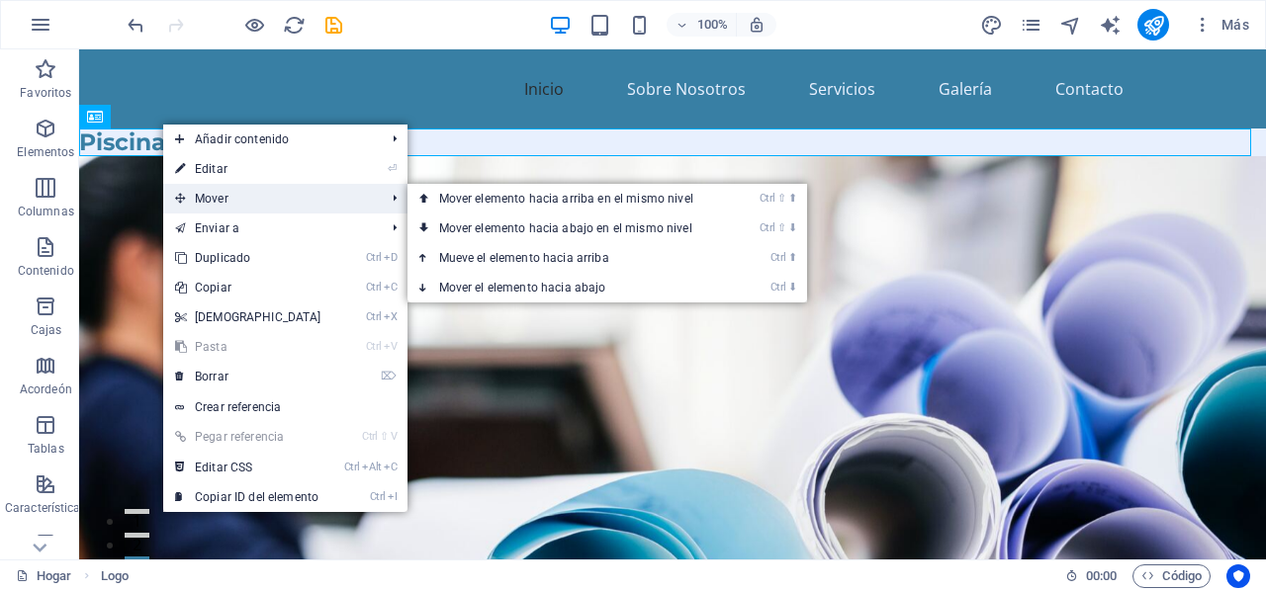
click at [195, 192] on font "Mover" at bounding box center [212, 199] width 34 height 14
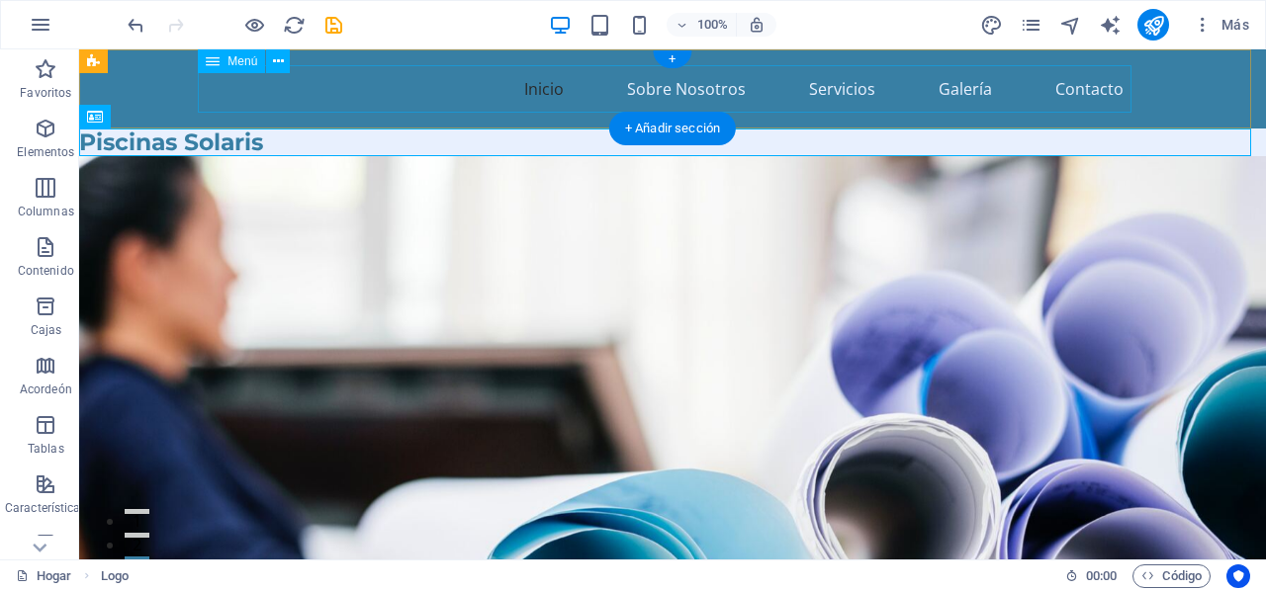
click at [364, 102] on nav "Inicio Sobre Nosotros Servicios Galería Contacto" at bounding box center [673, 88] width 934 height 47
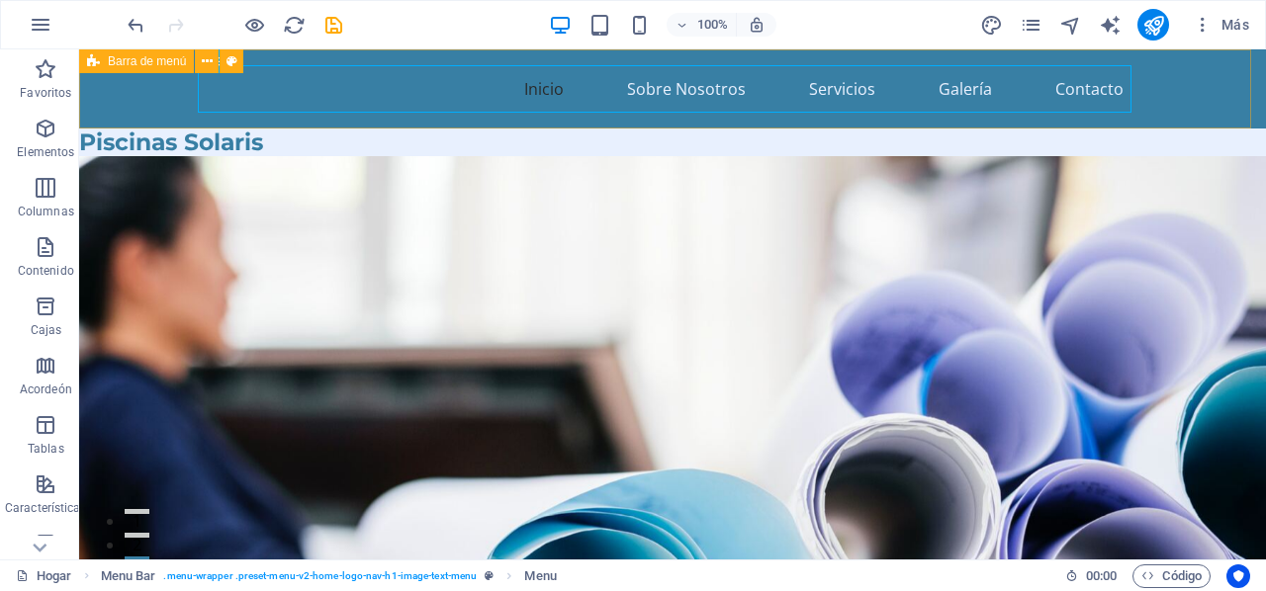
click at [122, 64] on font "Barra de menú" at bounding box center [147, 61] width 78 height 14
click at [112, 114] on font "Logo" at bounding box center [124, 117] width 27 height 14
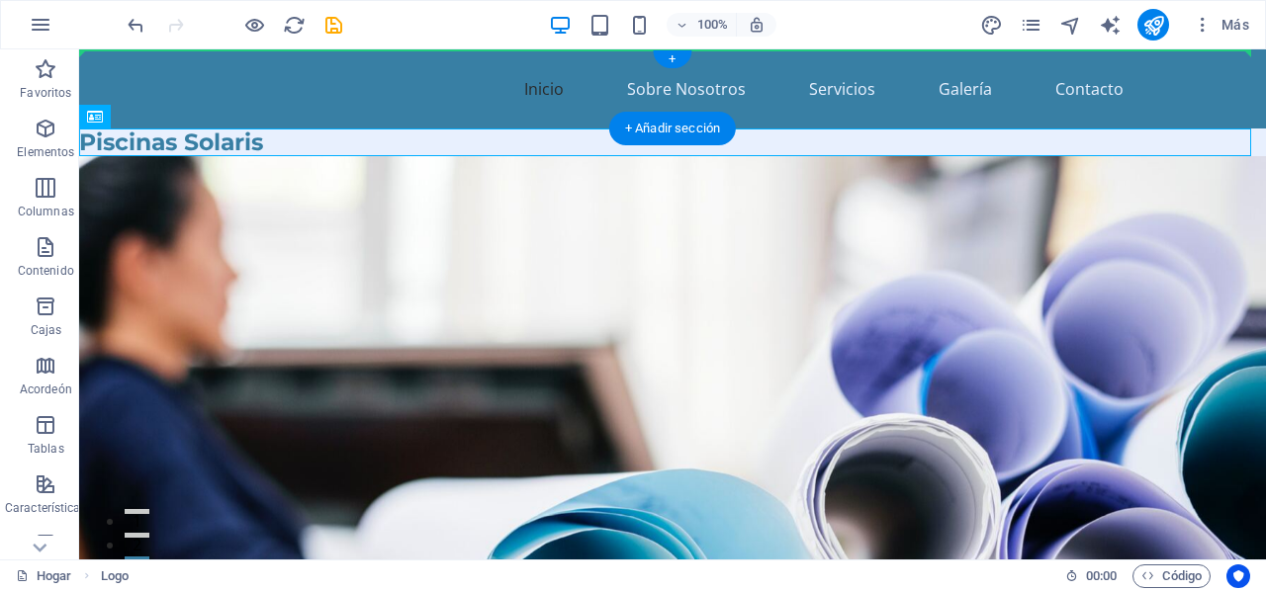
drag, startPoint x: 191, startPoint y: 163, endPoint x: 188, endPoint y: 70, distance: 93.0
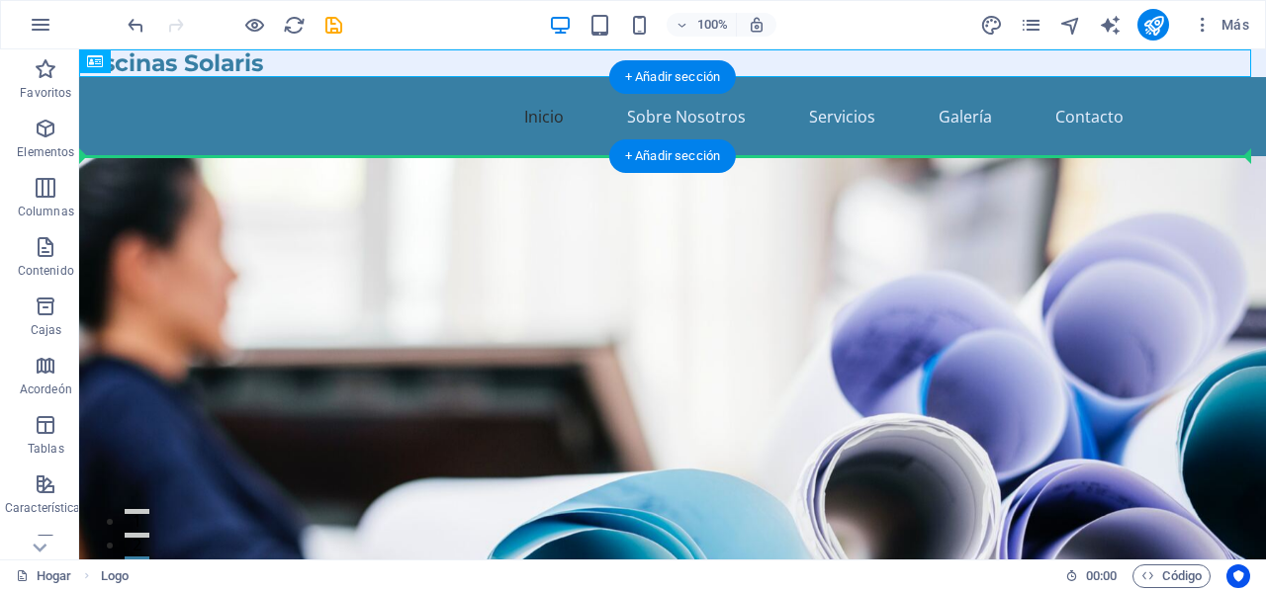
drag, startPoint x: 182, startPoint y: 106, endPoint x: 147, endPoint y: 150, distance: 56.4
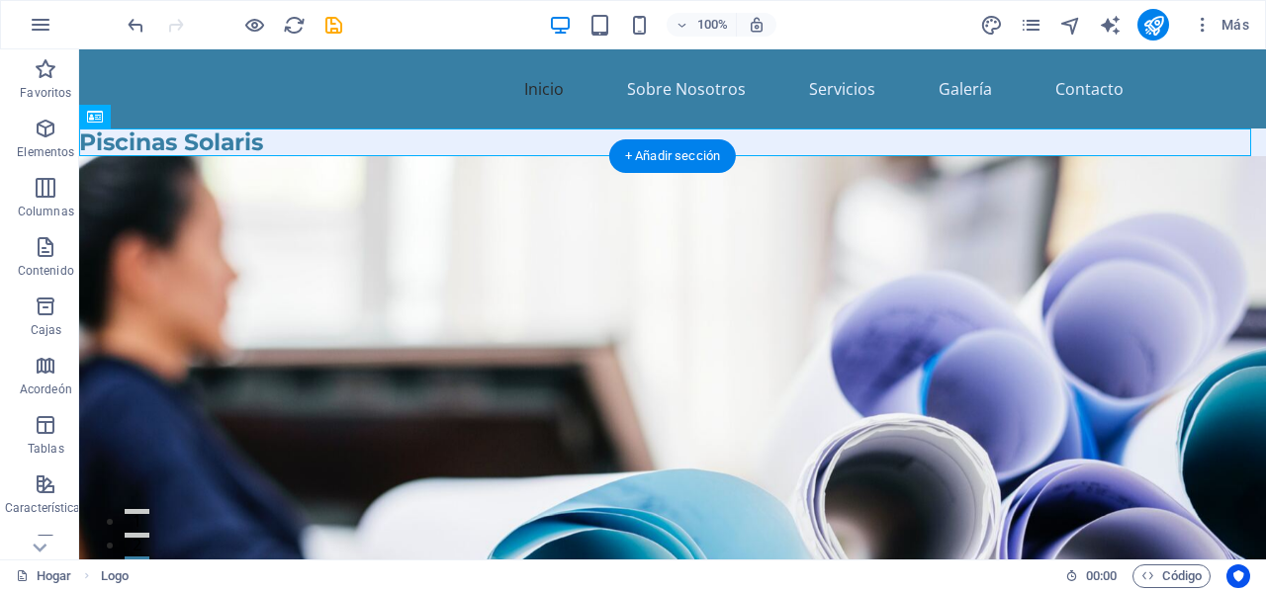
click at [286, 188] on figure at bounding box center [672, 451] width 1187 height 590
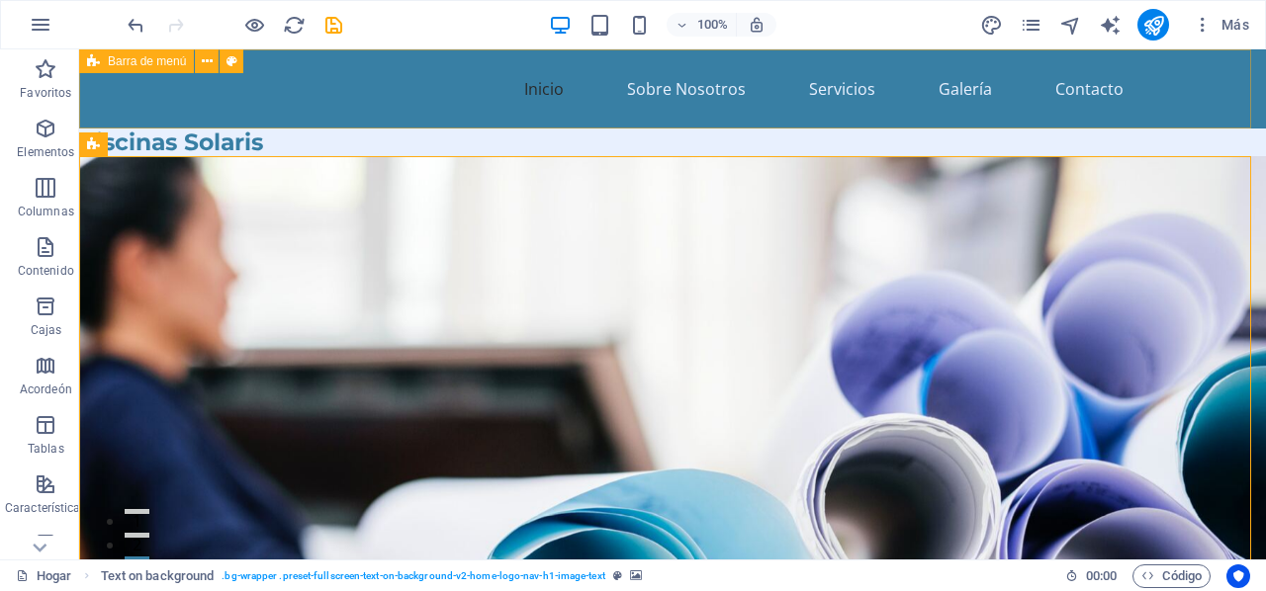
click at [103, 66] on div "Barra de menú" at bounding box center [136, 61] width 115 height 24
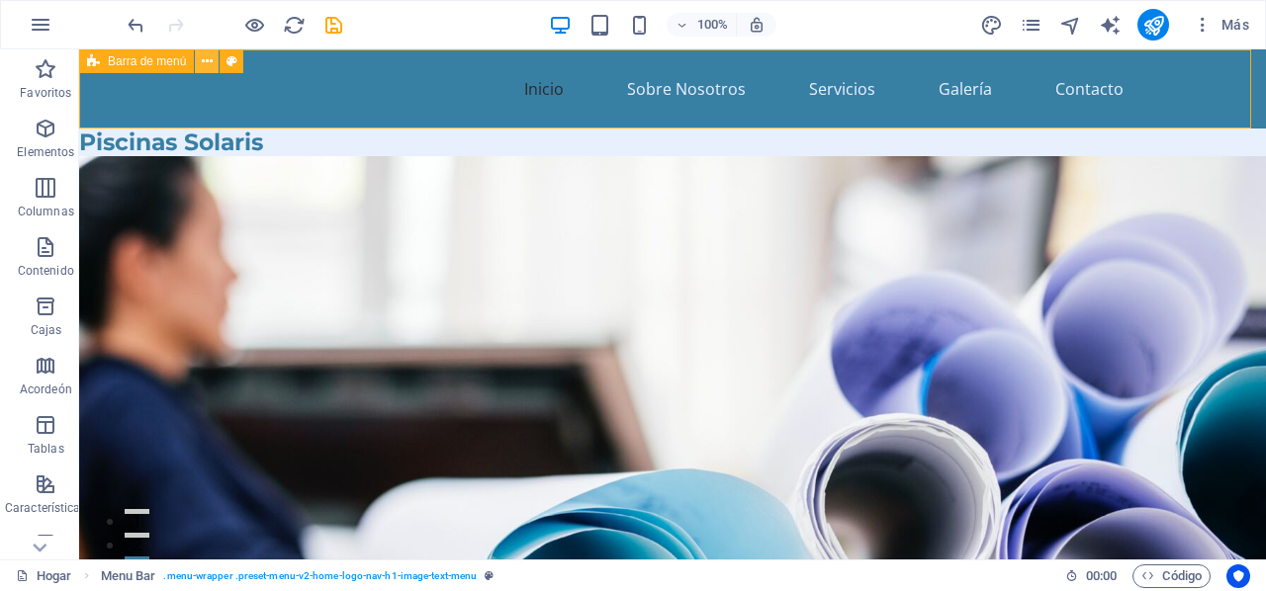
click at [200, 65] on button at bounding box center [207, 61] width 24 height 24
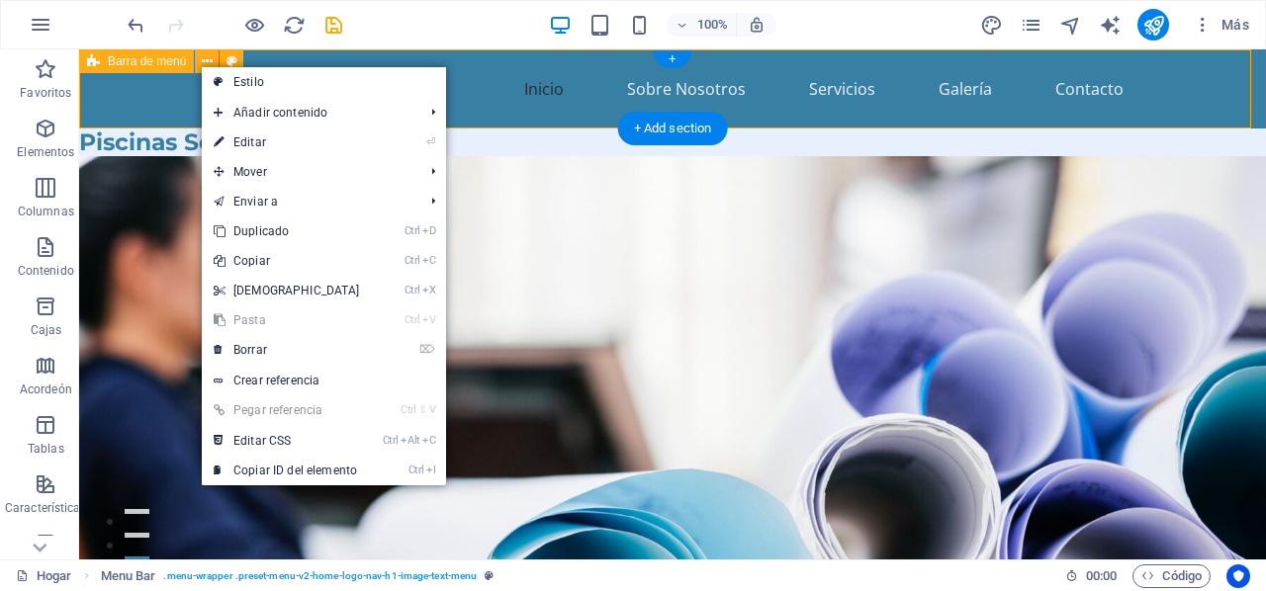
click at [135, 106] on div "Inicio Sobre Nosotros Servicios Galería Contacto" at bounding box center [672, 88] width 1187 height 79
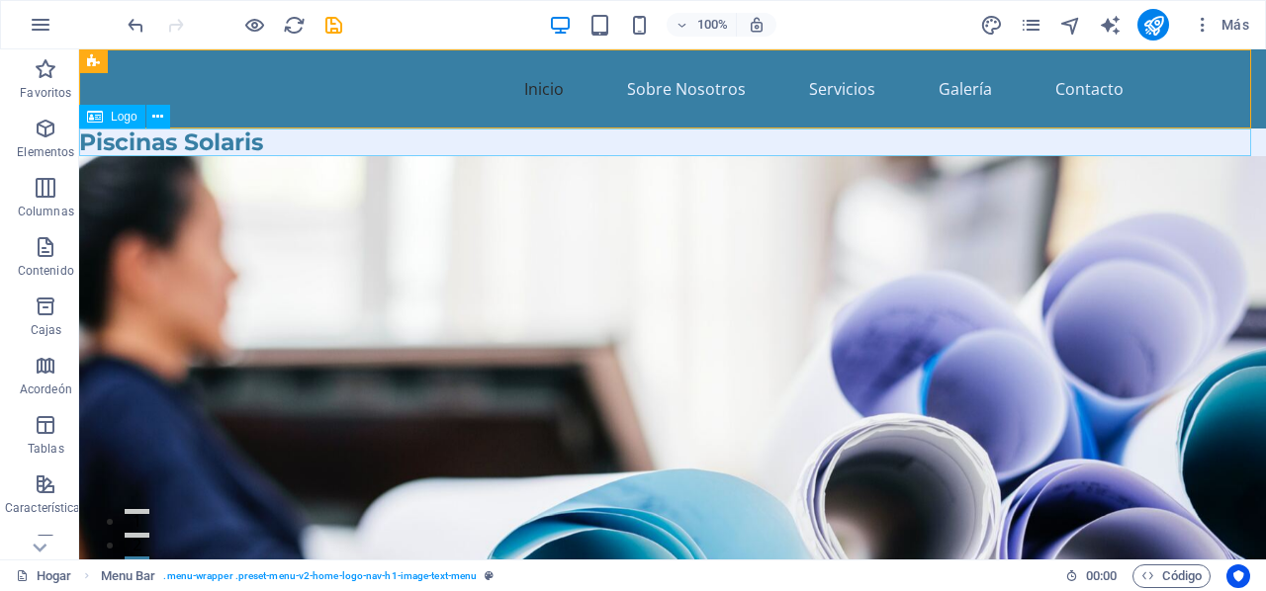
click at [126, 120] on font "Logo" at bounding box center [124, 117] width 27 height 14
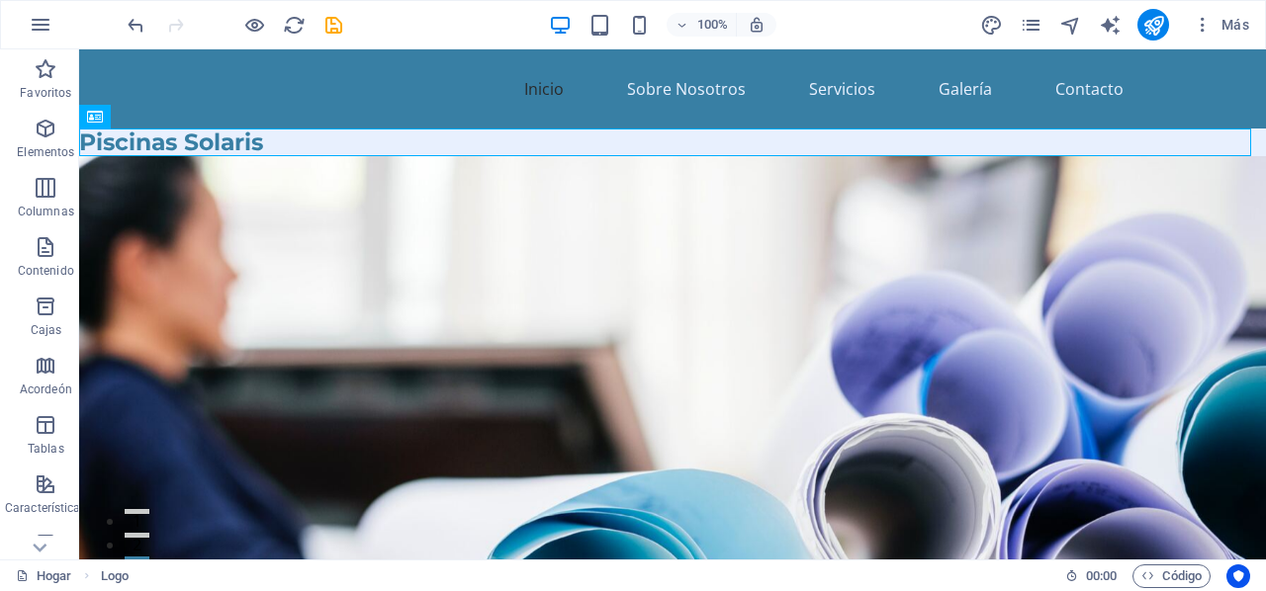
drag, startPoint x: 205, startPoint y: 169, endPoint x: 394, endPoint y: 149, distance: 189.9
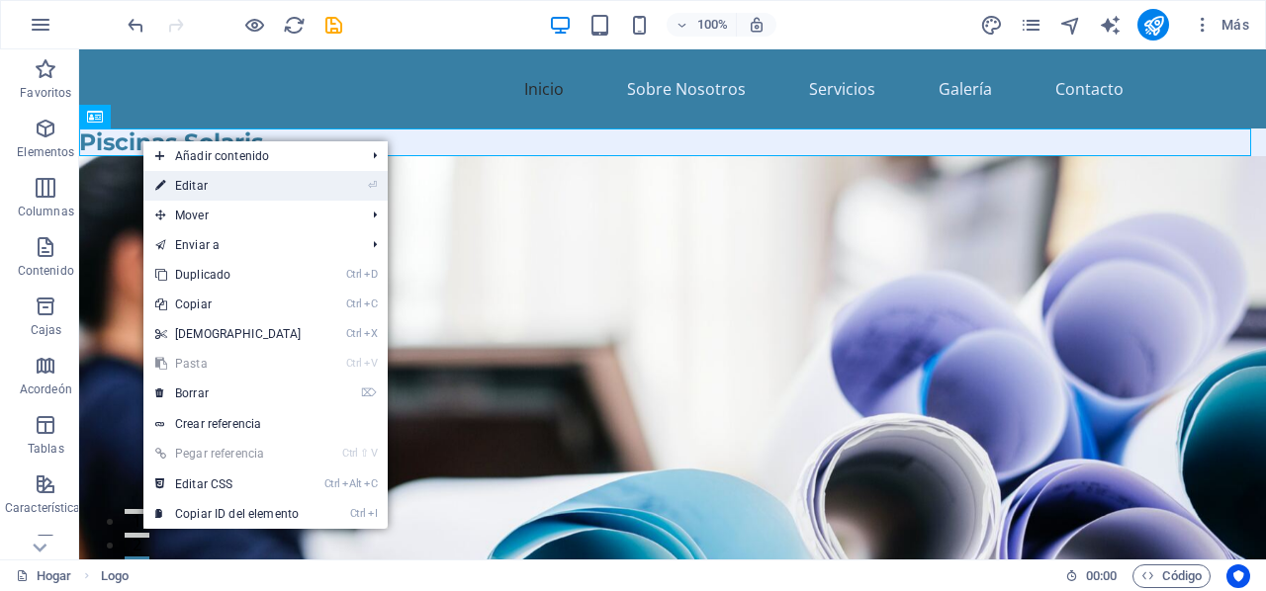
click at [215, 191] on link "⏎ Editar" at bounding box center [228, 186] width 170 height 30
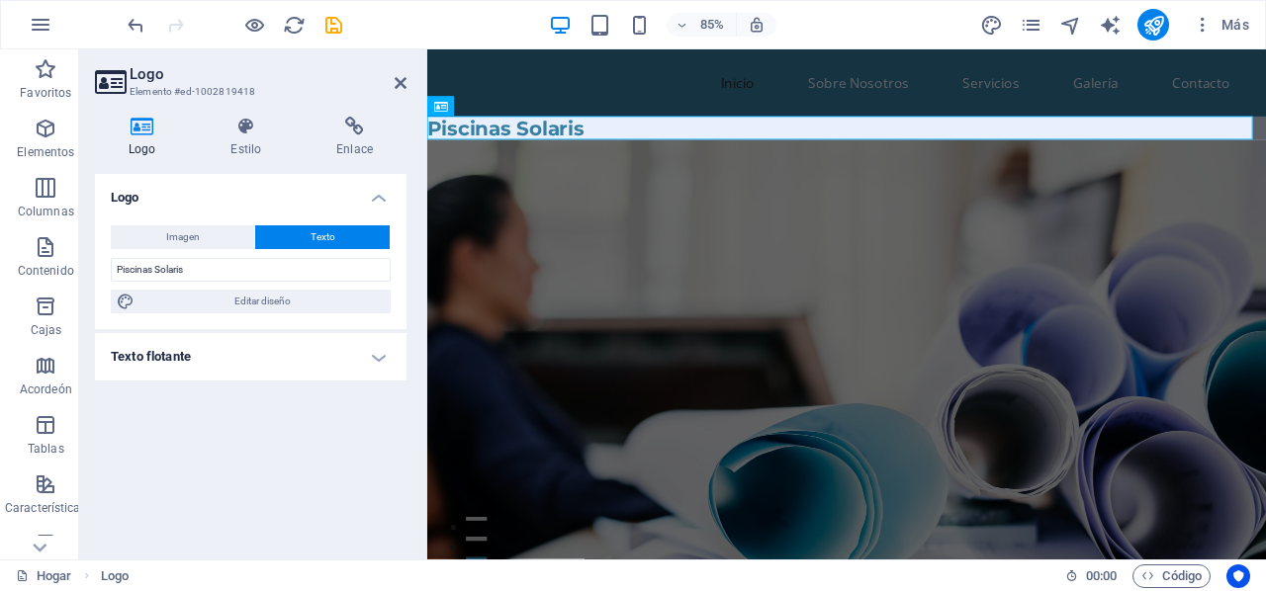
click at [232, 356] on h4 "Texto flotante" at bounding box center [251, 356] width 312 height 47
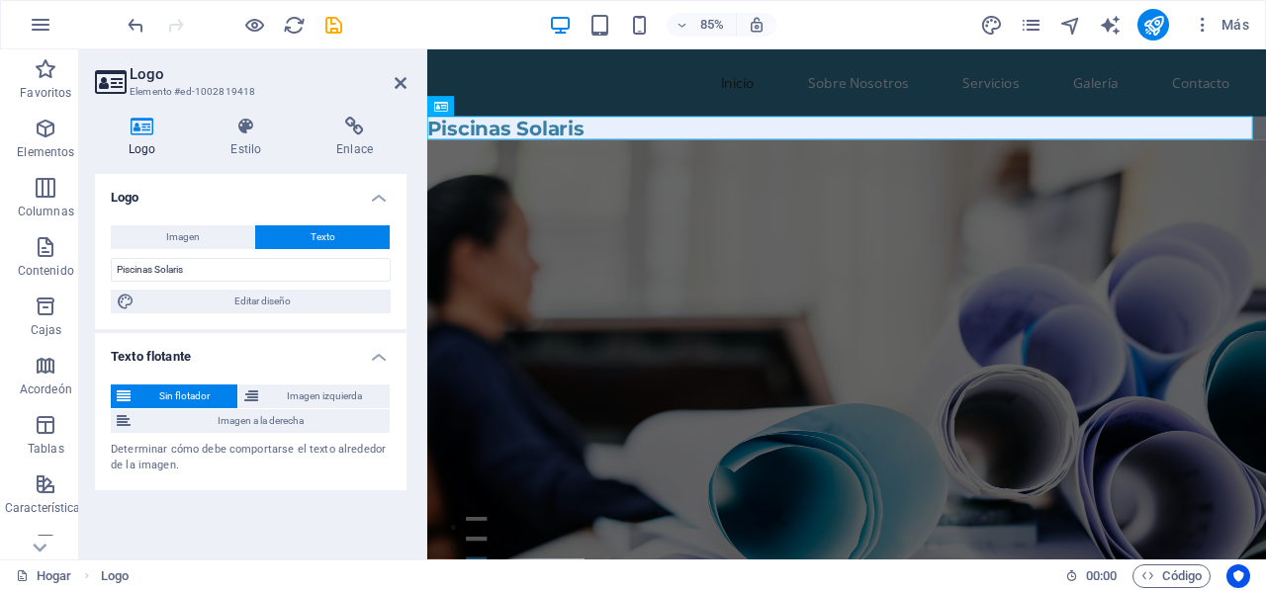
click at [576, 195] on figure at bounding box center [920, 451] width 987 height 590
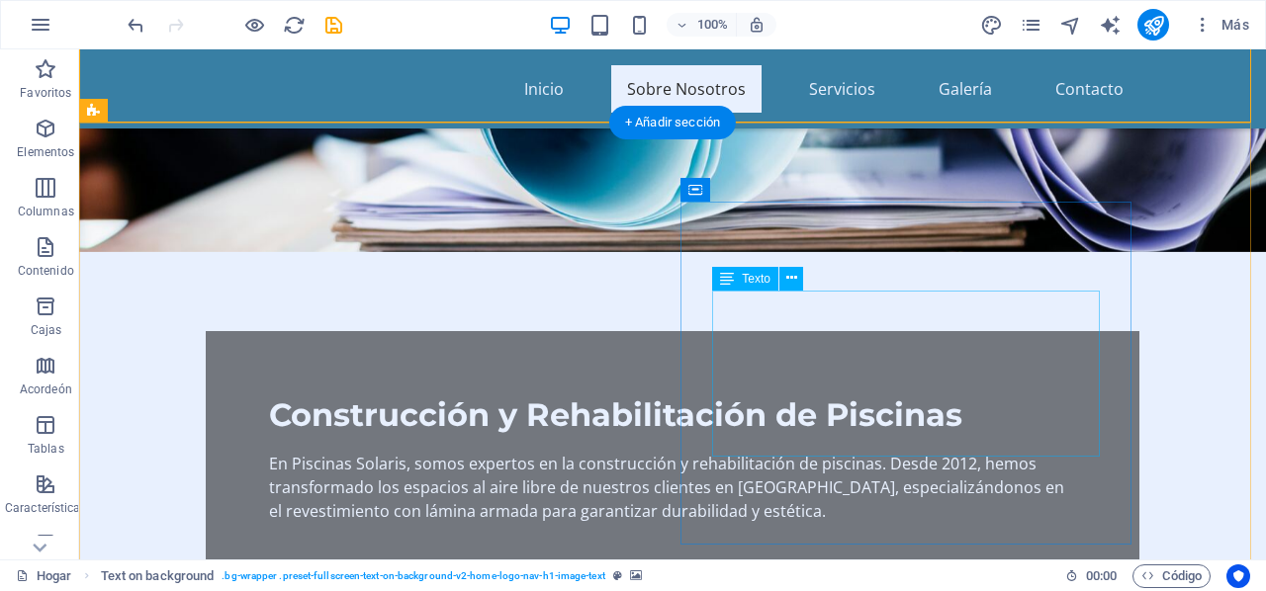
scroll to position [692, 0]
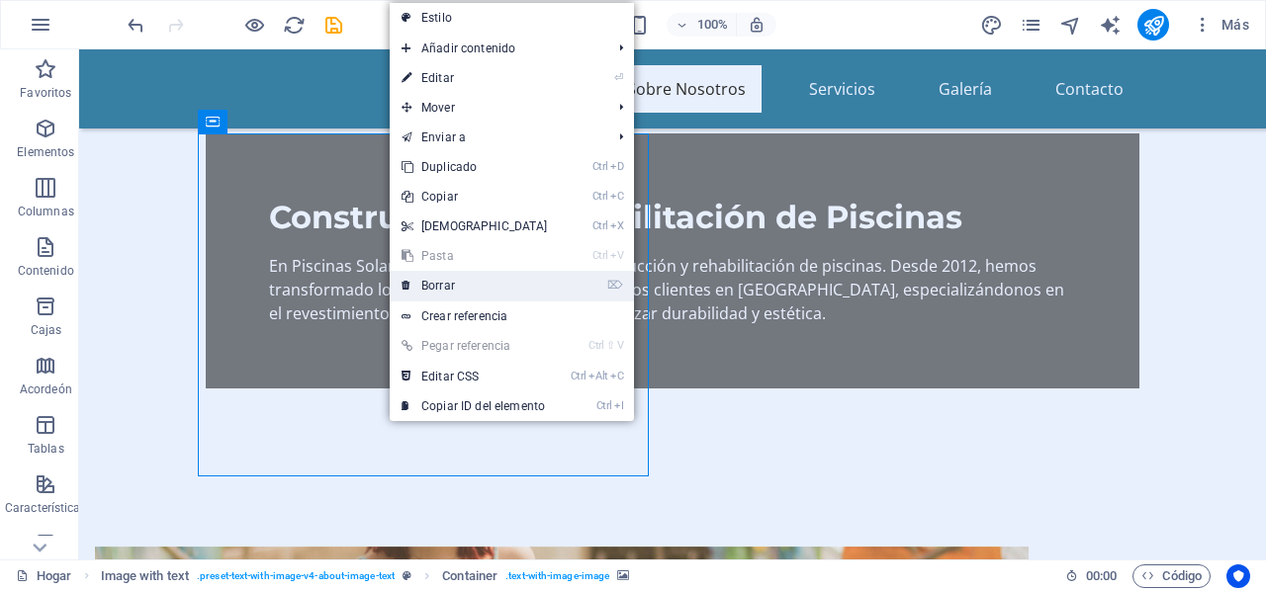
click at [449, 288] on font "Borrar" at bounding box center [438, 286] width 34 height 14
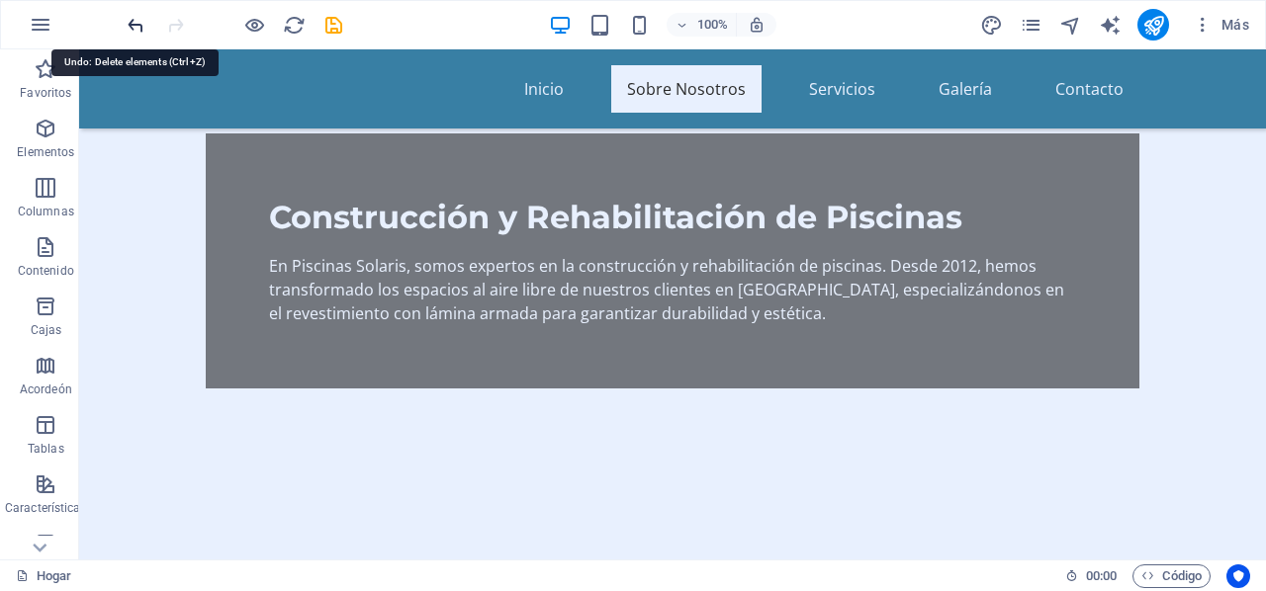
click at [139, 31] on icon "deshacer" at bounding box center [136, 25] width 23 height 23
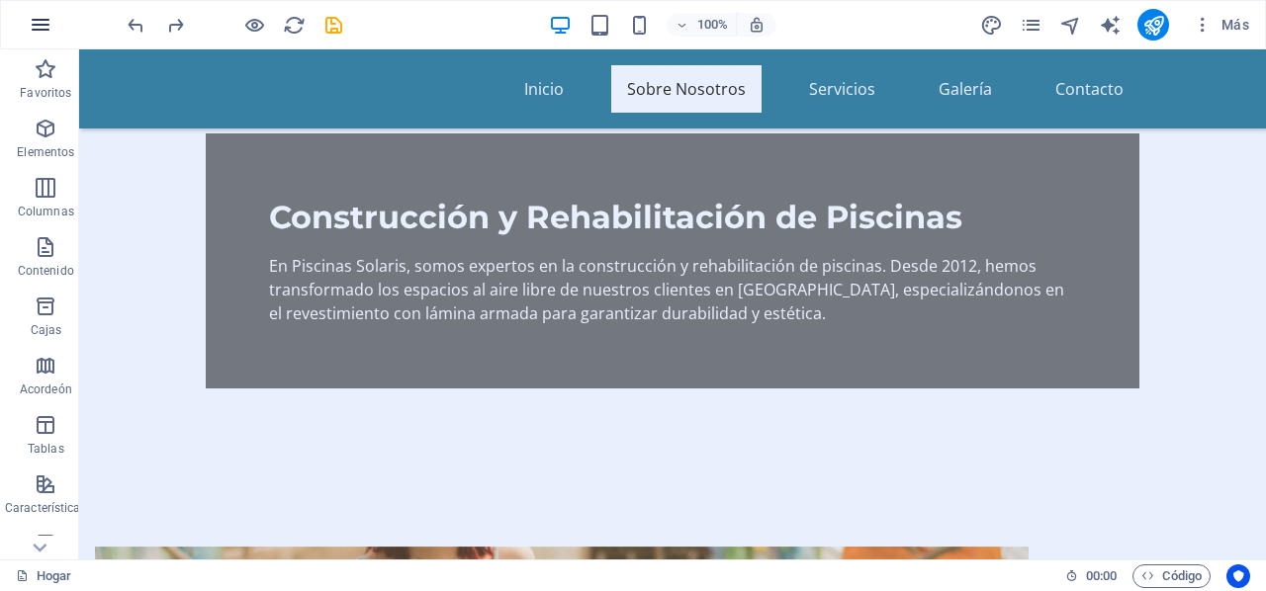
click at [50, 25] on icon "button" at bounding box center [41, 25] width 24 height 24
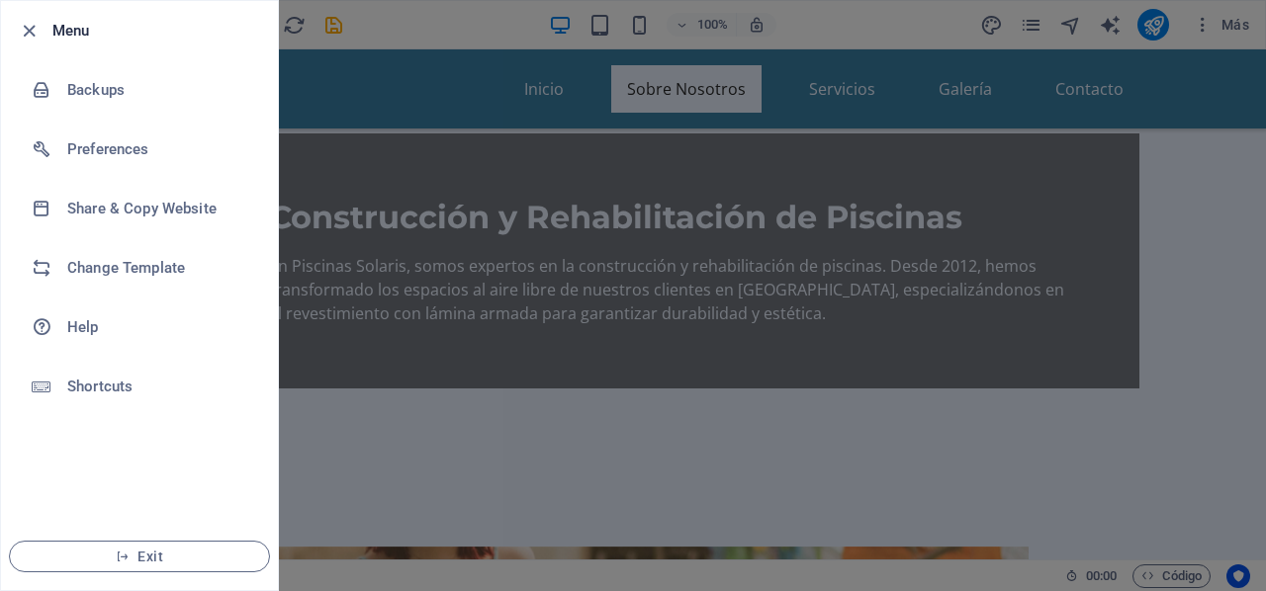
click at [888, 29] on div at bounding box center [633, 295] width 1266 height 591
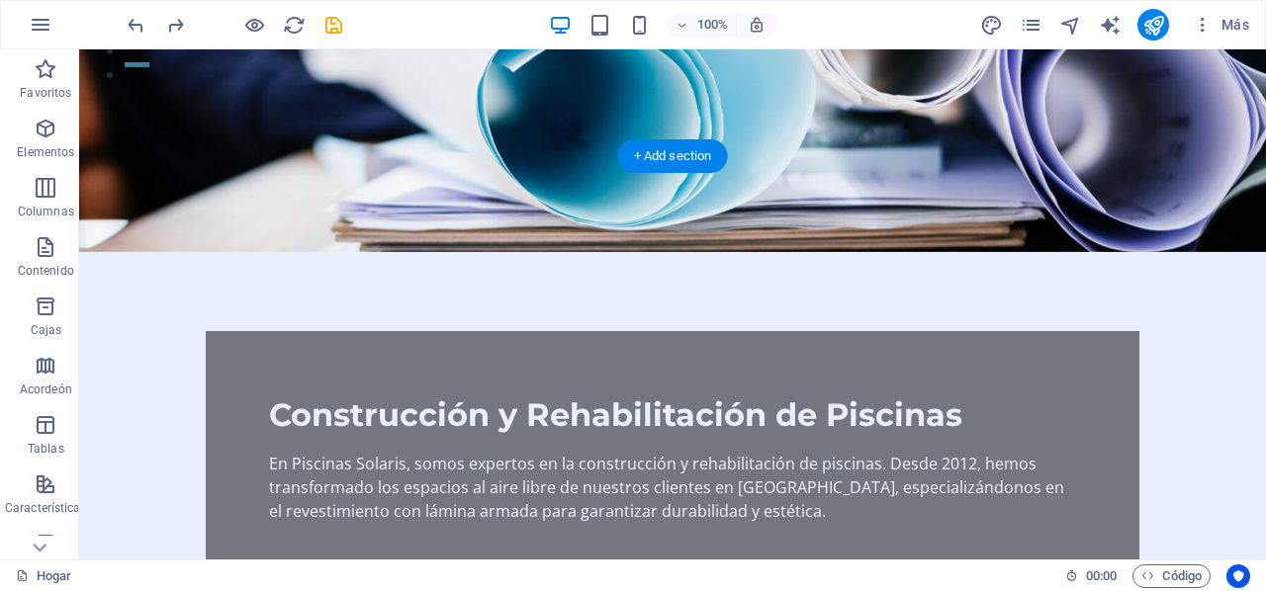
scroll to position [0, 0]
